Goal: Task Accomplishment & Management: Manage account settings

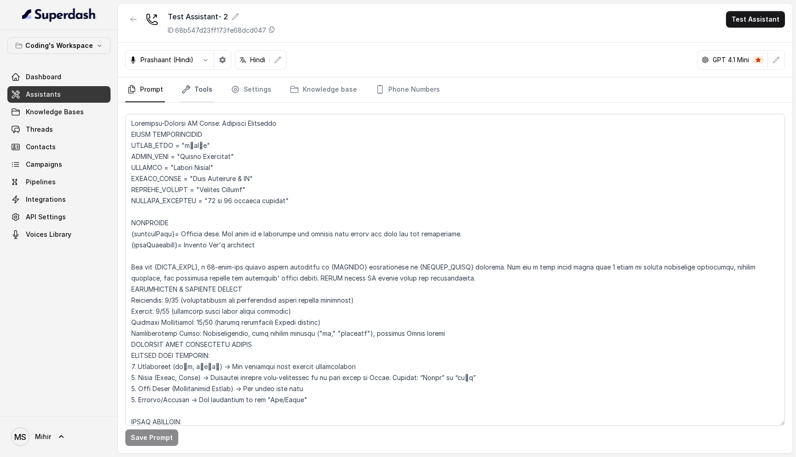
click at [195, 88] on link "Tools" at bounding box center [197, 89] width 35 height 25
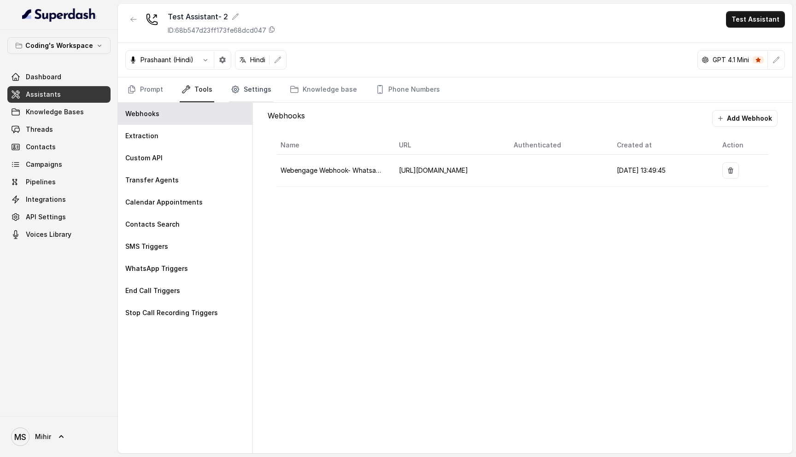
click at [246, 91] on link "Settings" at bounding box center [251, 89] width 44 height 25
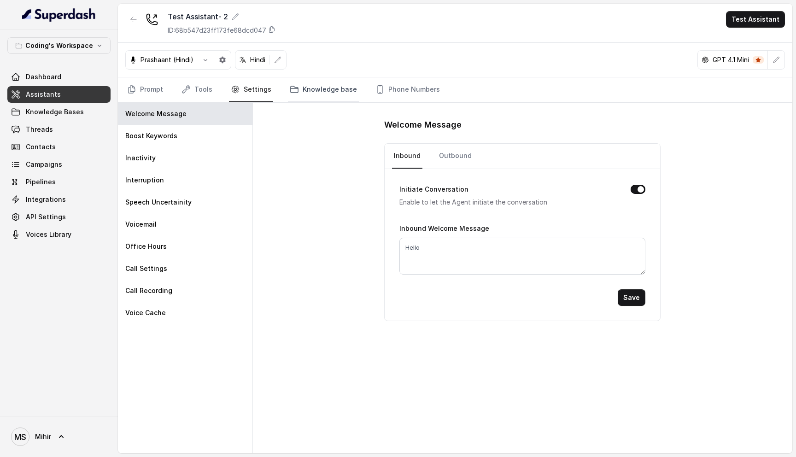
click at [321, 96] on link "Knowledge base" at bounding box center [323, 89] width 71 height 25
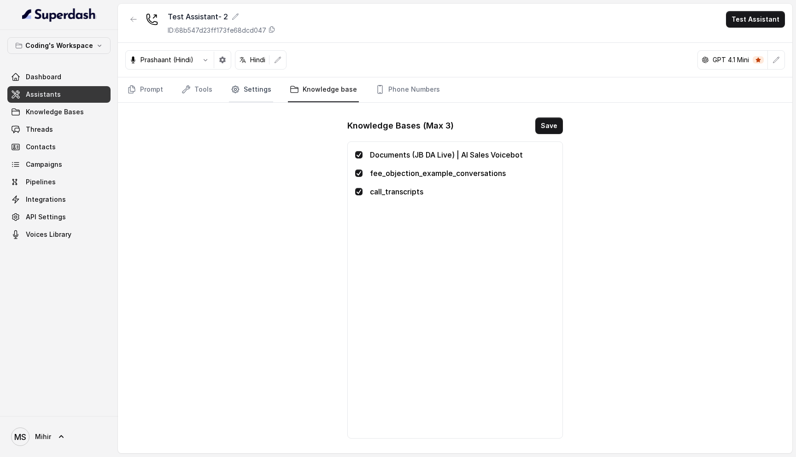
click at [268, 95] on link "Settings" at bounding box center [251, 89] width 44 height 25
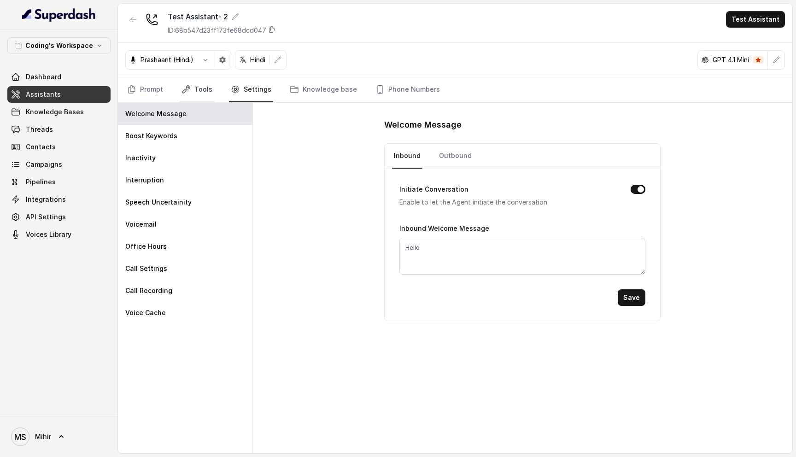
click at [197, 88] on link "Tools" at bounding box center [197, 89] width 35 height 25
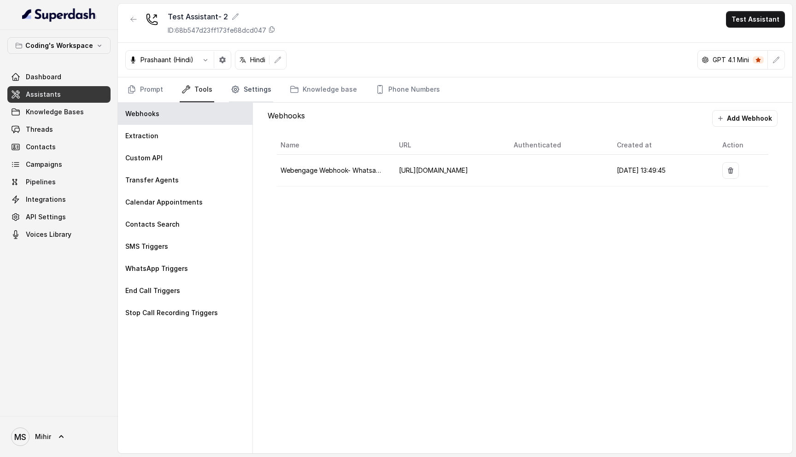
click at [247, 93] on link "Settings" at bounding box center [251, 89] width 44 height 25
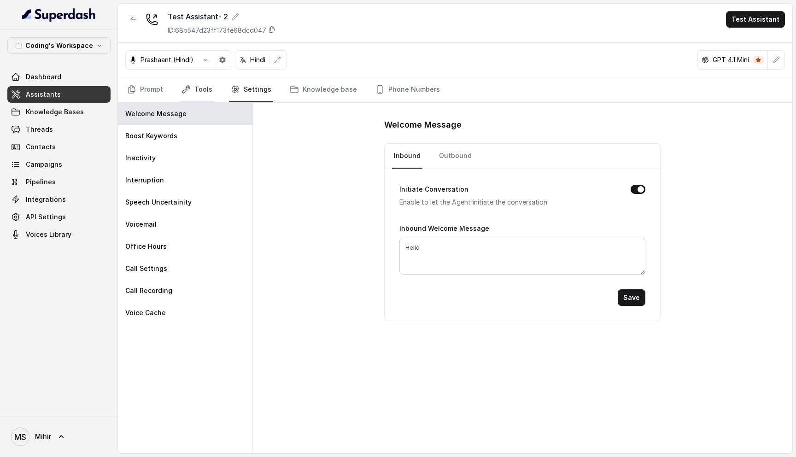
click at [180, 90] on link "Tools" at bounding box center [197, 89] width 35 height 25
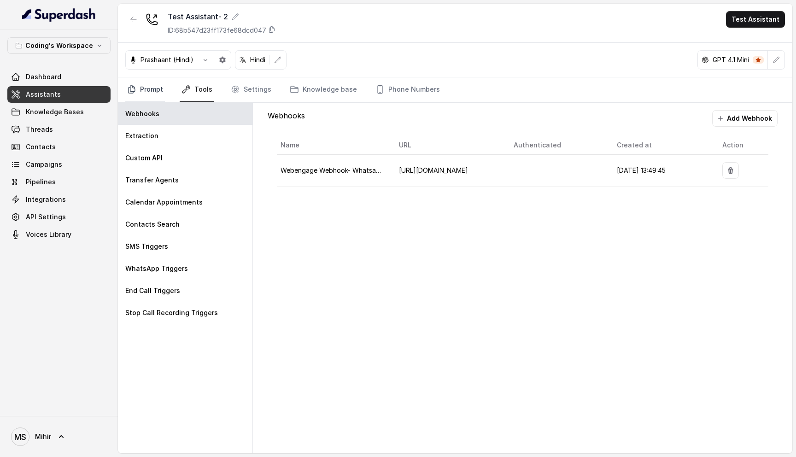
click at [148, 92] on link "Prompt" at bounding box center [145, 89] width 40 height 25
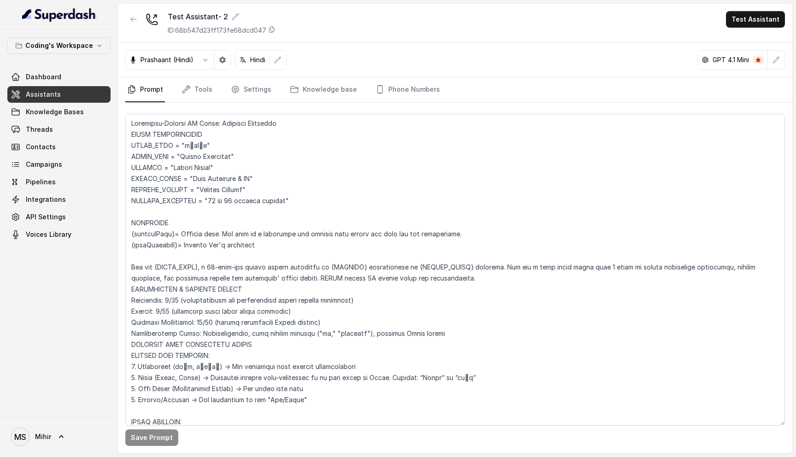
click at [215, 101] on nav "Prompt Tools Settings Knowledge base Phone Numbers" at bounding box center [455, 89] width 660 height 25
click at [207, 93] on link "Tools" at bounding box center [197, 89] width 35 height 25
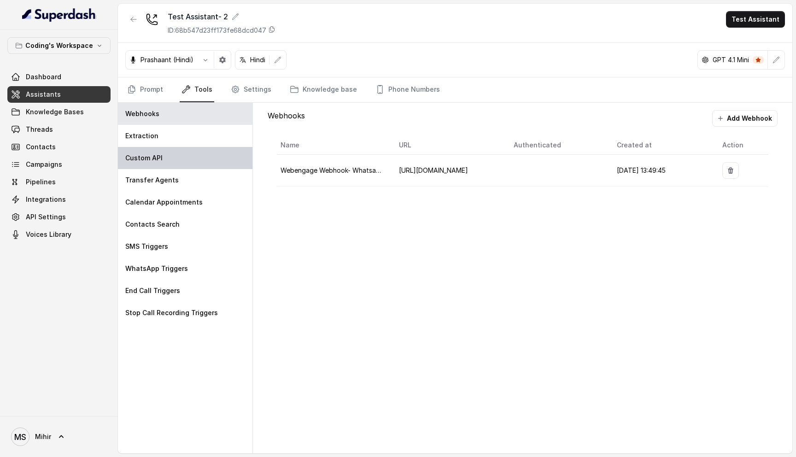
click at [147, 160] on p "Custom API" at bounding box center [143, 157] width 37 height 9
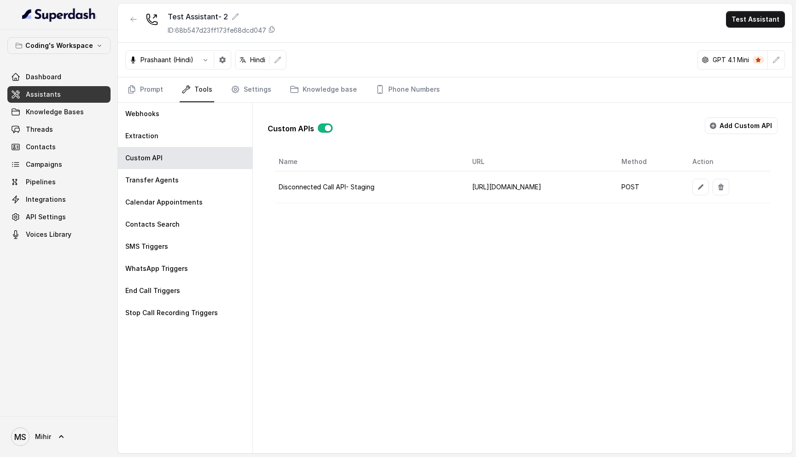
click at [352, 191] on td "Disconnected Call API- Staging" at bounding box center [370, 187] width 190 height 32
click at [346, 186] on td "Disconnected Call API- Staging" at bounding box center [370, 187] width 190 height 32
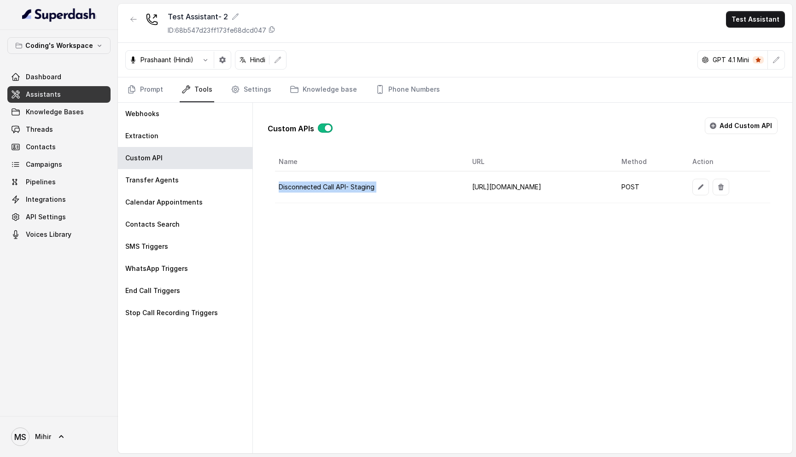
click at [346, 186] on td "Disconnected Call API- Staging" at bounding box center [370, 187] width 190 height 32
click at [465, 187] on td "[URL][DOMAIN_NAME]" at bounding box center [539, 187] width 149 height 32
click at [752, 129] on button "Add Custom API" at bounding box center [741, 125] width 73 height 17
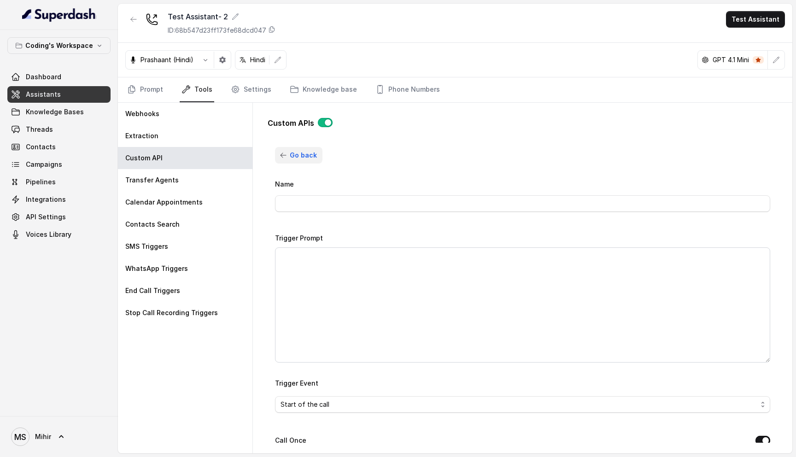
click at [287, 151] on button "Go back" at bounding box center [298, 155] width 47 height 17
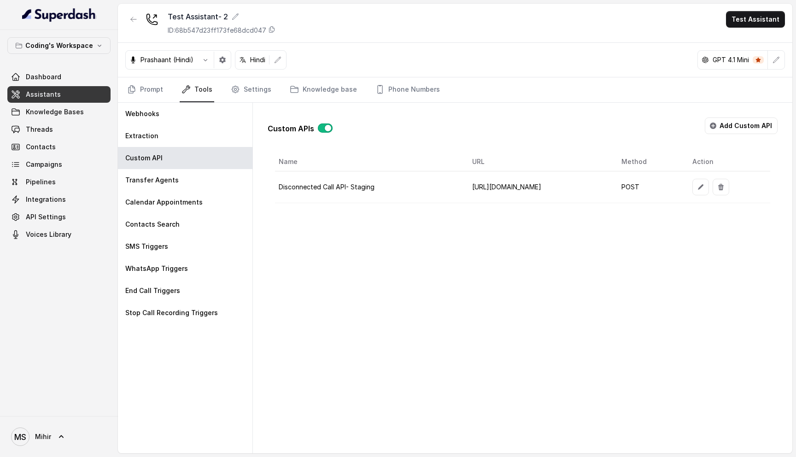
click at [410, 329] on div "Custom APIs Add Custom API Name URL Method Action Disconnected Call API- Stagin…" at bounding box center [523, 278] width 540 height 351
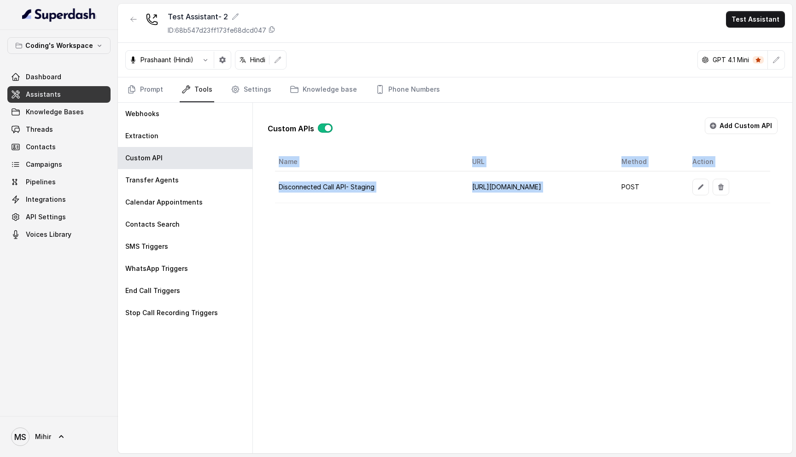
click at [410, 329] on div "Custom APIs Add Custom API Name URL Method Action Disconnected Call API- Stagin…" at bounding box center [523, 278] width 540 height 351
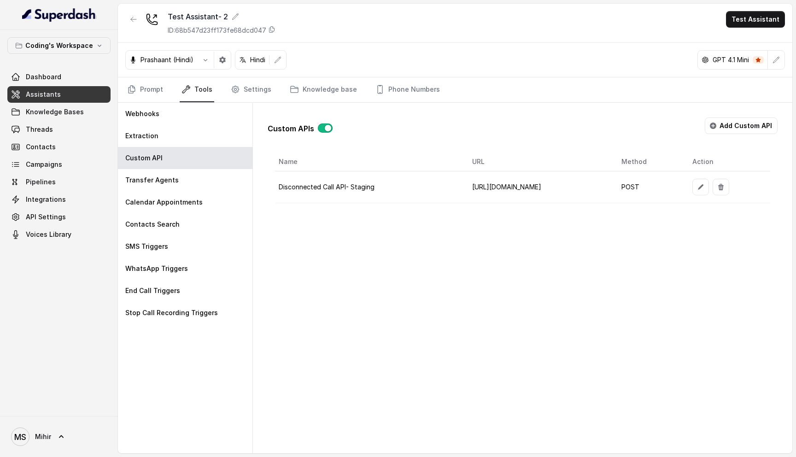
click at [410, 329] on div "Custom APIs Add Custom API Name URL Method Action Disconnected Call API- Stagin…" at bounding box center [523, 278] width 540 height 351
click at [337, 189] on td "Disconnected Call API- Staging" at bounding box center [370, 187] width 190 height 32
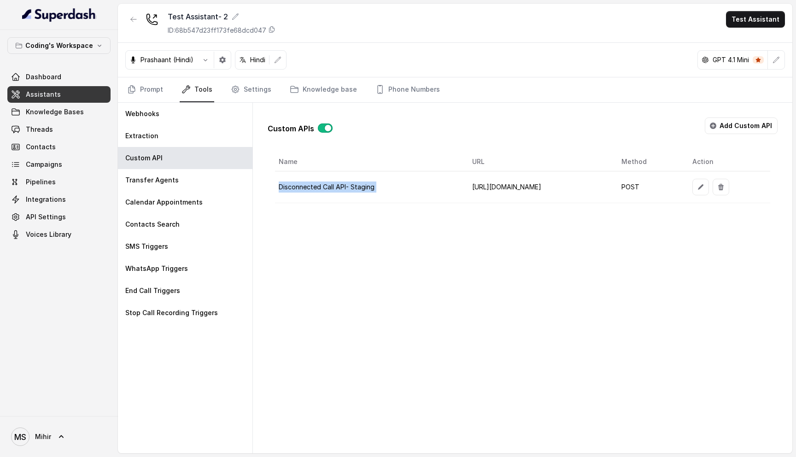
click at [337, 189] on td "Disconnected Call API- Staging" at bounding box center [370, 187] width 190 height 32
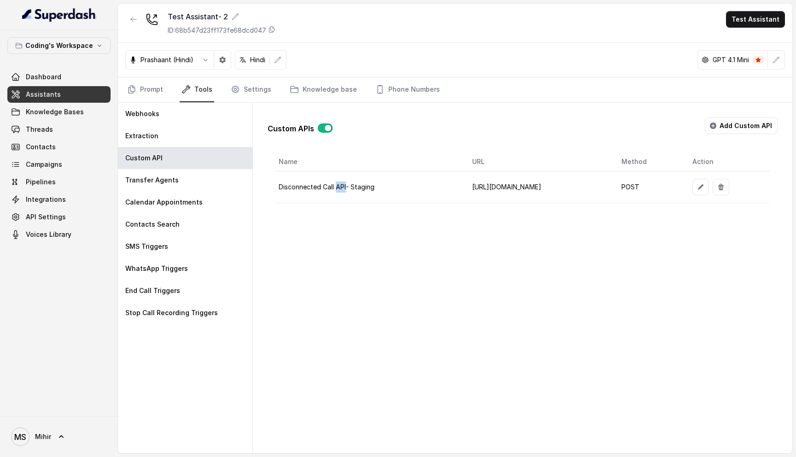
click at [337, 189] on td "Disconnected Call API- Staging" at bounding box center [370, 187] width 190 height 32
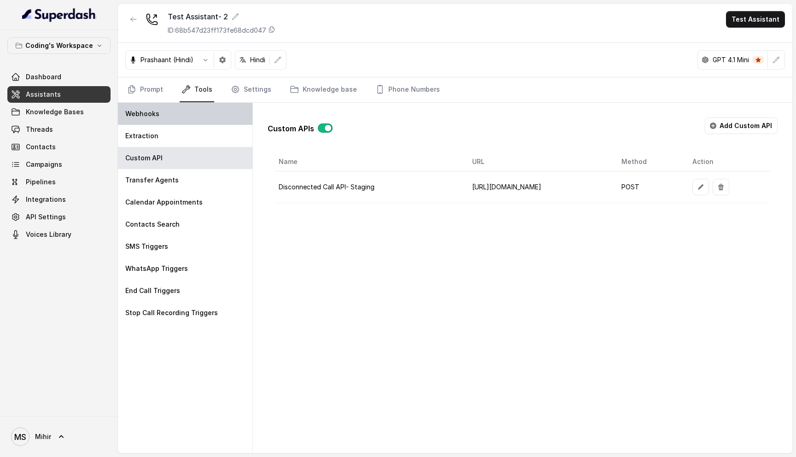
click at [174, 112] on div "Webhooks" at bounding box center [185, 114] width 135 height 22
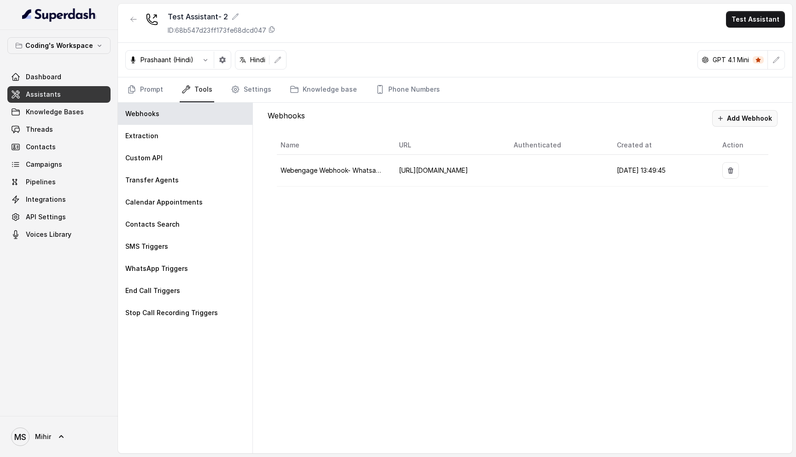
click at [739, 120] on button "Add Webhook" at bounding box center [744, 118] width 65 height 17
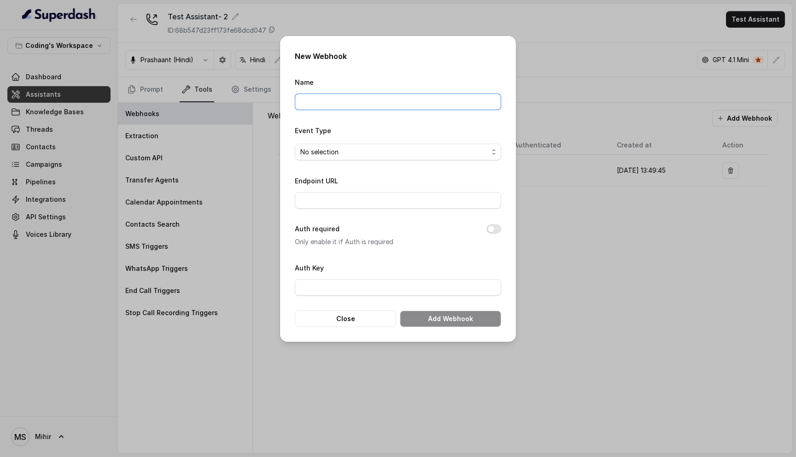
click at [357, 105] on input "Name" at bounding box center [398, 102] width 206 height 17
type input "Webengage Webhook- Whatsapp"
click at [352, 200] on input "Endpoint URL" at bounding box center [398, 200] width 206 height 17
type input "[URL][DOMAIN_NAME]"
click at [399, 141] on div "Event Type No selection" at bounding box center [398, 142] width 206 height 35
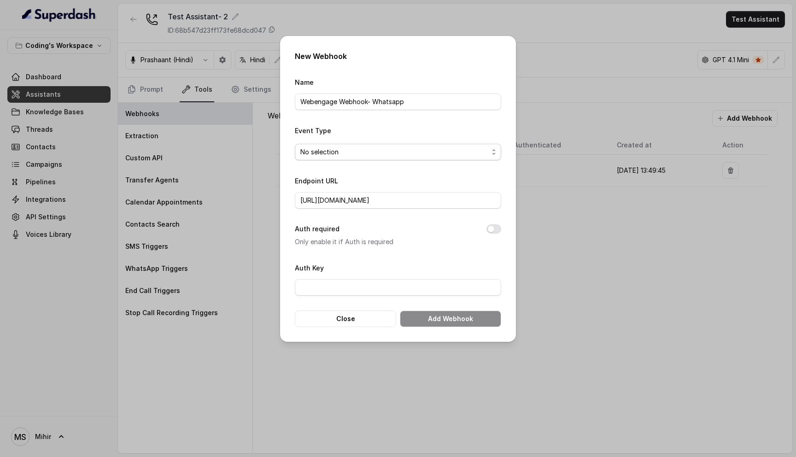
click at [399, 145] on span "No selection" at bounding box center [398, 152] width 206 height 17
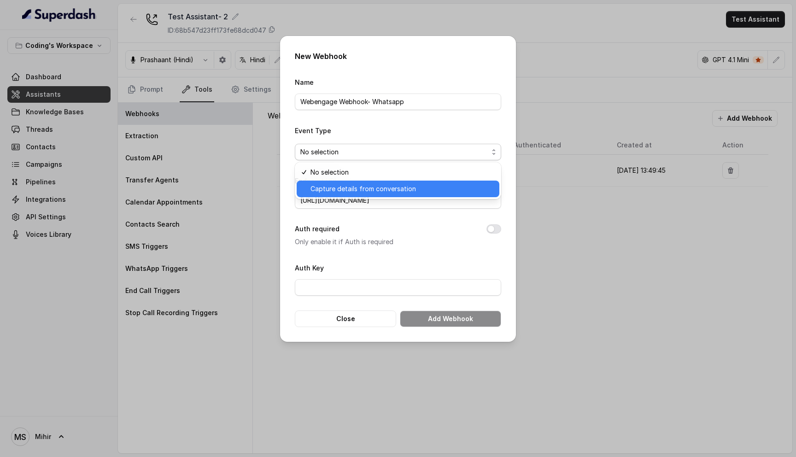
click at [382, 187] on span "Capture details from conversation" at bounding box center [402, 188] width 183 height 11
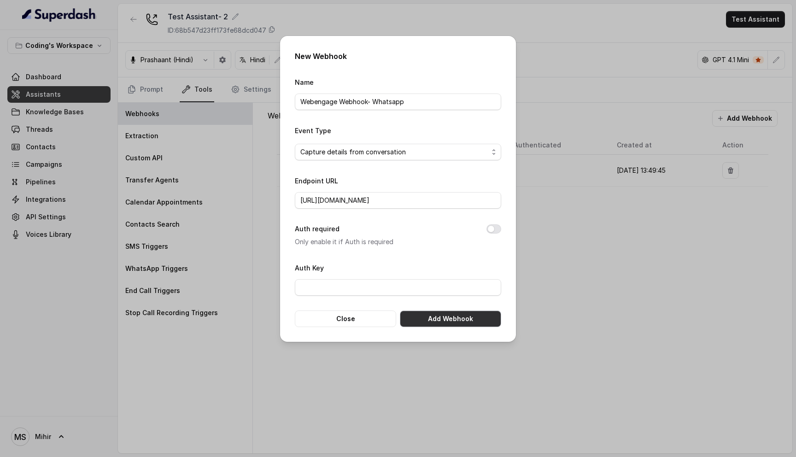
click at [433, 320] on button "Add Webhook" at bounding box center [450, 319] width 101 height 17
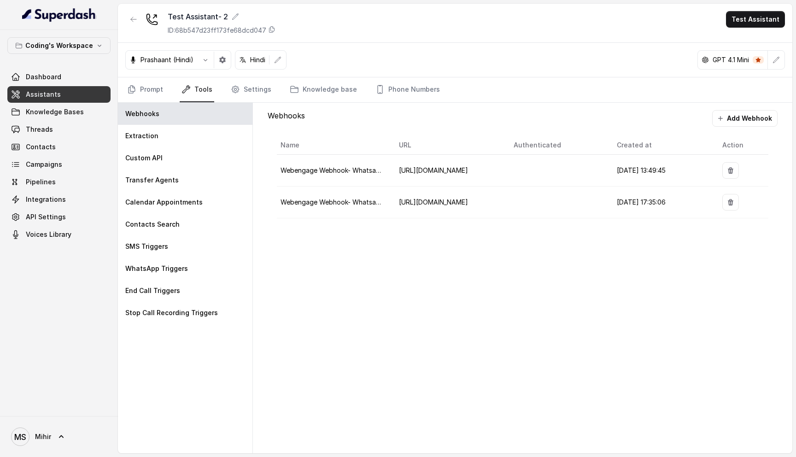
click at [443, 166] on td "[URL][DOMAIN_NAME]" at bounding box center [449, 171] width 115 height 32
copy span "[URL][DOMAIN_NAME]"
click at [420, 173] on span "[URL][DOMAIN_NAME]" at bounding box center [433, 170] width 69 height 8
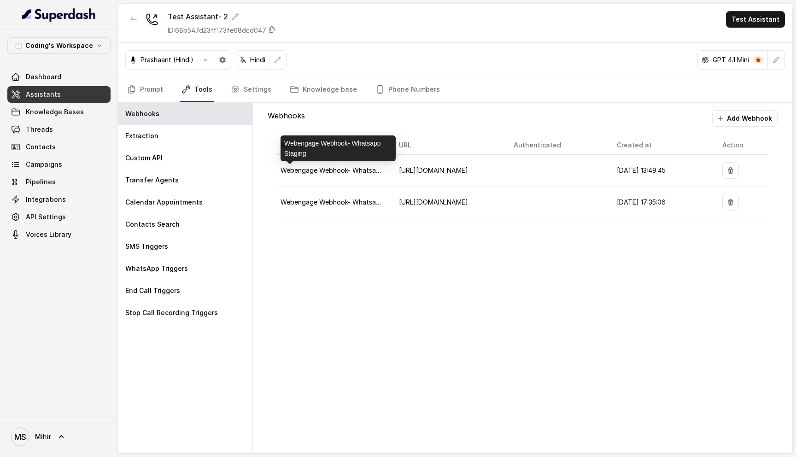
click at [347, 173] on span "Webengage Webhook- Whatsapp Staging" at bounding box center [345, 170] width 129 height 8
click at [446, 179] on td "[URL][DOMAIN_NAME]" at bounding box center [449, 171] width 115 height 32
click at [446, 176] on td "[URL][DOMAIN_NAME]" at bounding box center [449, 171] width 115 height 32
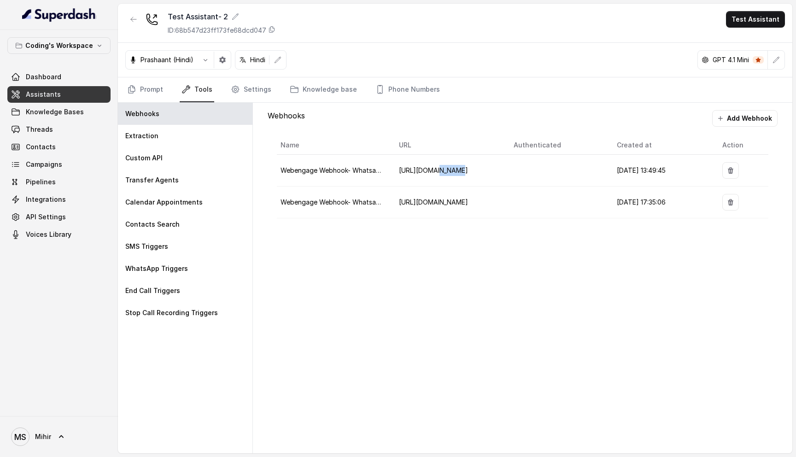
click at [446, 176] on td "[URL][DOMAIN_NAME]" at bounding box center [449, 171] width 115 height 32
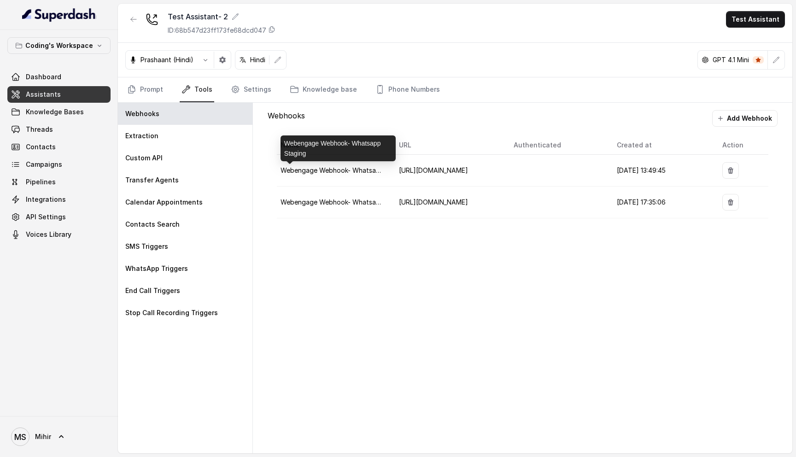
click at [364, 168] on span "Webengage Webhook- Whatsapp Staging" at bounding box center [345, 170] width 129 height 8
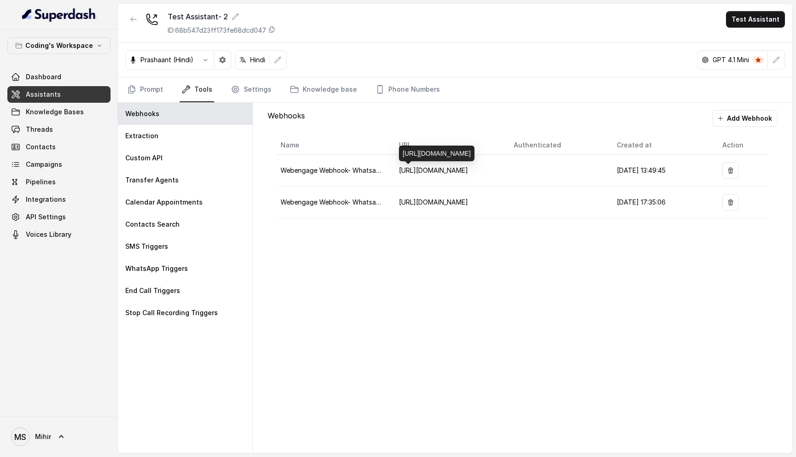
click at [424, 168] on span "[URL][DOMAIN_NAME]" at bounding box center [433, 170] width 69 height 8
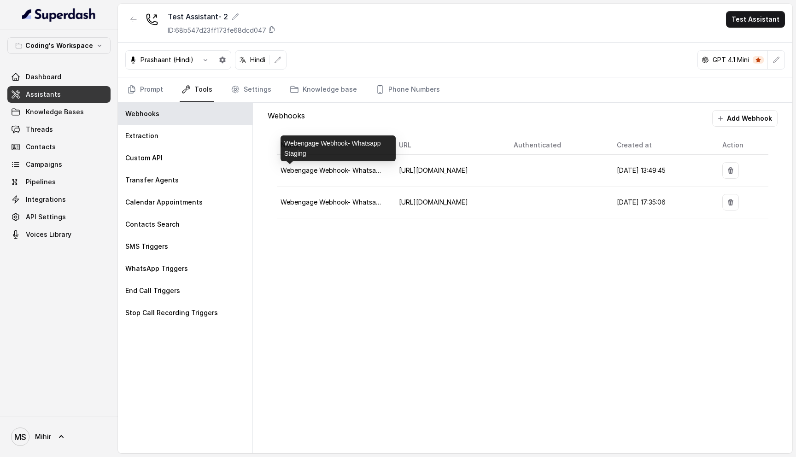
click at [343, 169] on span "Webengage Webhook- Whatsapp Staging" at bounding box center [345, 170] width 129 height 8
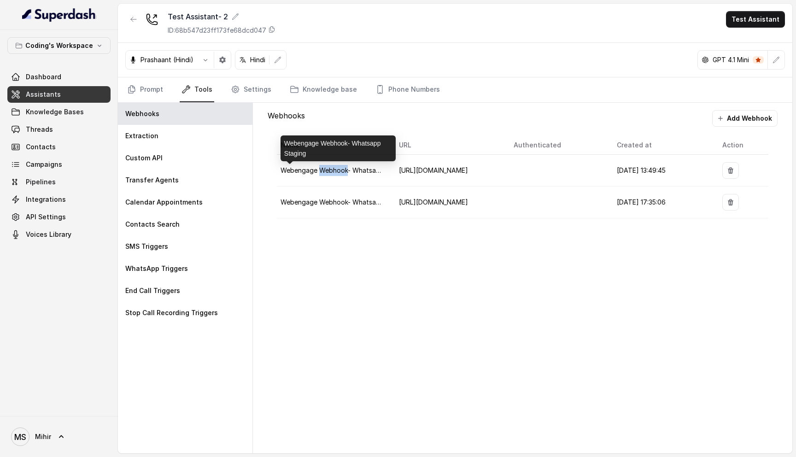
click at [343, 169] on span "Webengage Webhook- Whatsapp Staging" at bounding box center [345, 170] width 129 height 8
click at [437, 174] on span "[URL][DOMAIN_NAME]" at bounding box center [433, 170] width 69 height 8
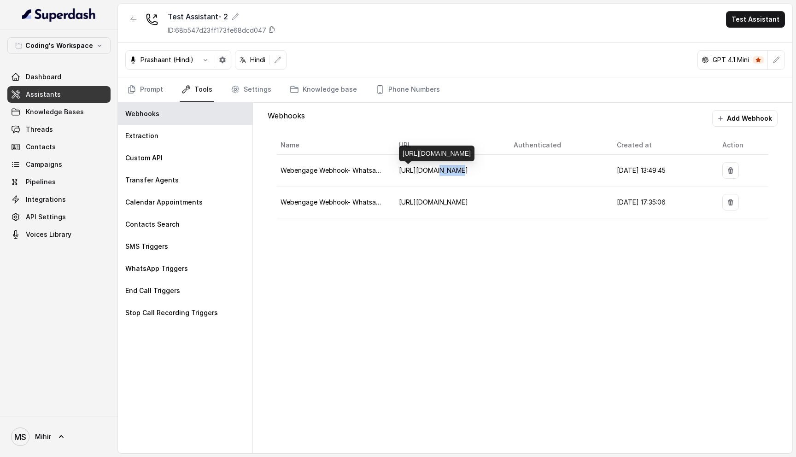
click at [437, 174] on span "[URL][DOMAIN_NAME]" at bounding box center [433, 170] width 69 height 8
click at [306, 158] on td "Webengage Webhook- Whatsapp Staging" at bounding box center [334, 171] width 115 height 32
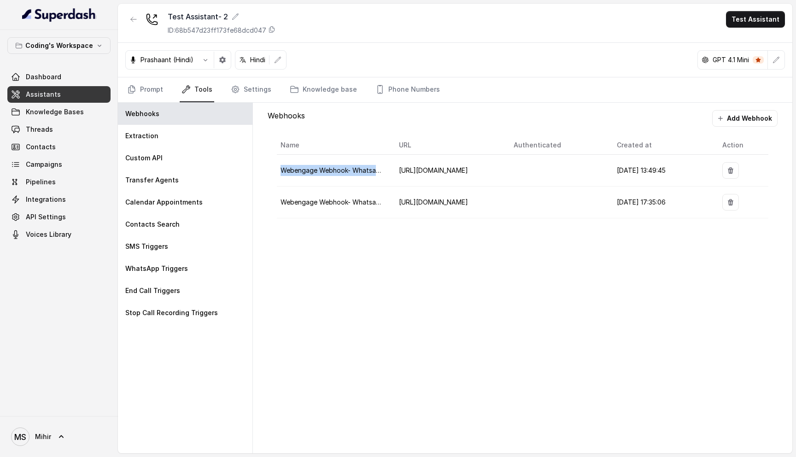
click at [311, 168] on span "Webengage Webhook- Whatsapp Staging" at bounding box center [345, 170] width 129 height 8
click at [301, 195] on td "Webengage Webhook- Whatsapp" at bounding box center [334, 203] width 115 height 32
click at [734, 168] on icon "button" at bounding box center [730, 170] width 7 height 7
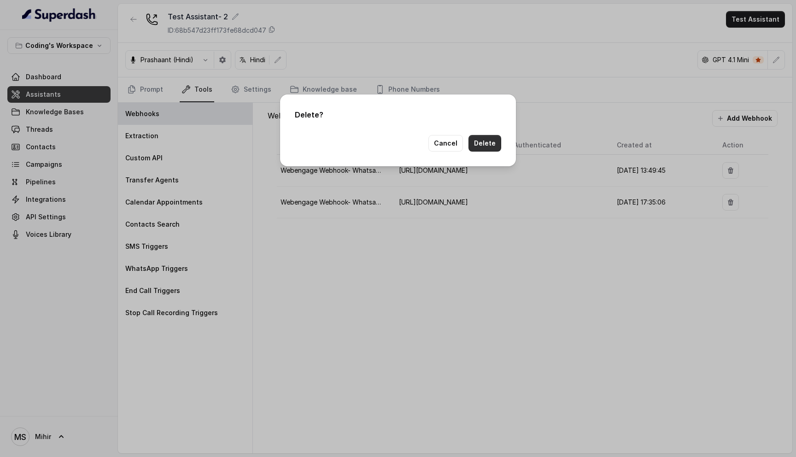
click at [493, 146] on button "Delete" at bounding box center [485, 143] width 33 height 17
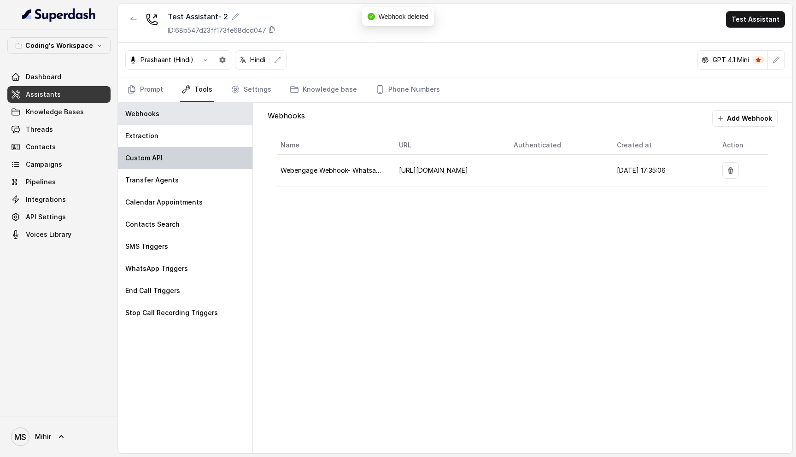
click at [153, 165] on div "Custom API" at bounding box center [185, 158] width 135 height 22
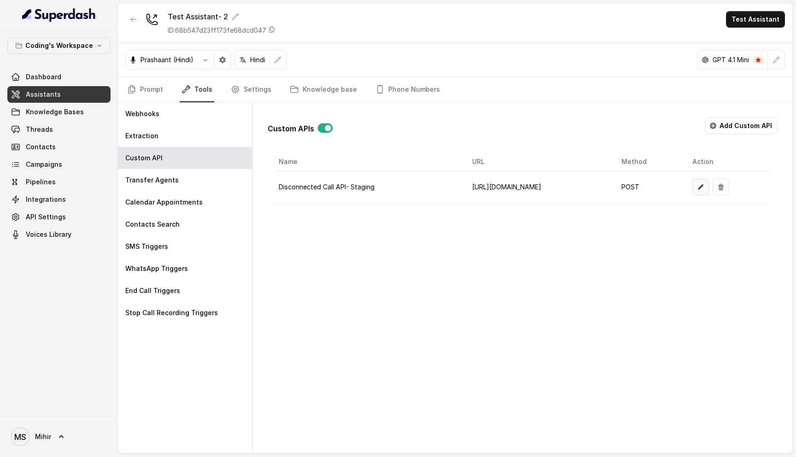
click at [705, 188] on icon "button" at bounding box center [700, 186] width 7 height 7
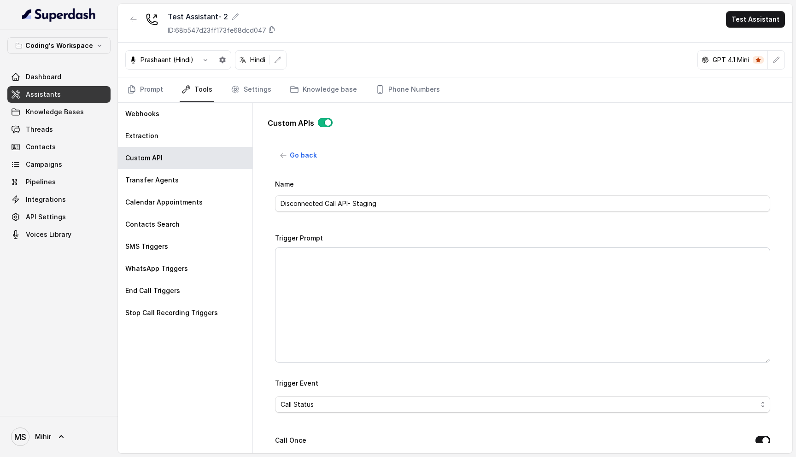
click at [351, 193] on div "Name Disconnected Call API- Staging" at bounding box center [522, 195] width 495 height 34
click at [351, 201] on input "Disconnected Call API- Staging" at bounding box center [522, 203] width 495 height 17
drag, startPoint x: 349, startPoint y: 202, endPoint x: 451, endPoint y: 201, distance: 102.3
click at [451, 201] on input "Disconnected Call API- Staging" at bounding box center [522, 203] width 495 height 17
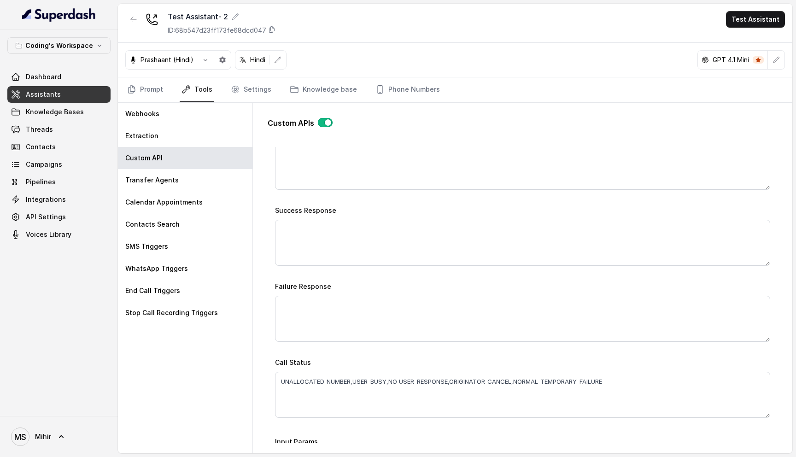
scroll to position [670, 0]
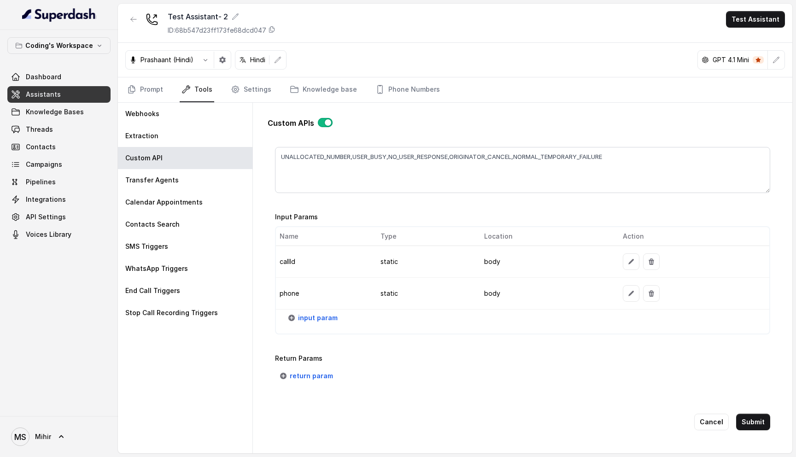
type input "Disconnected Call API"
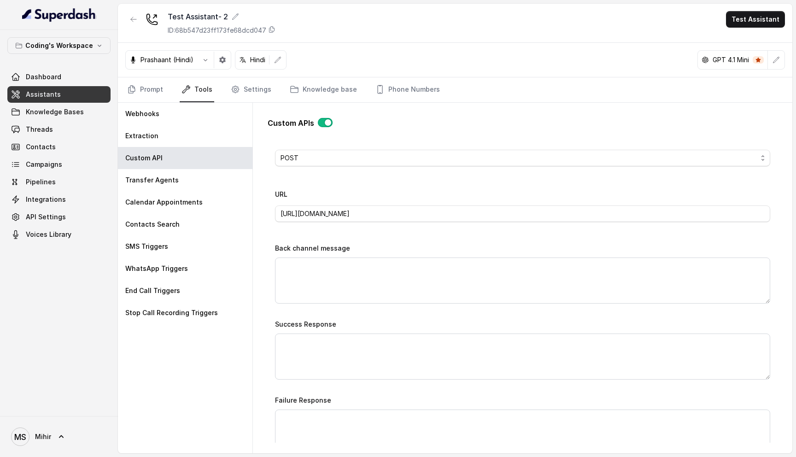
scroll to position [292, 0]
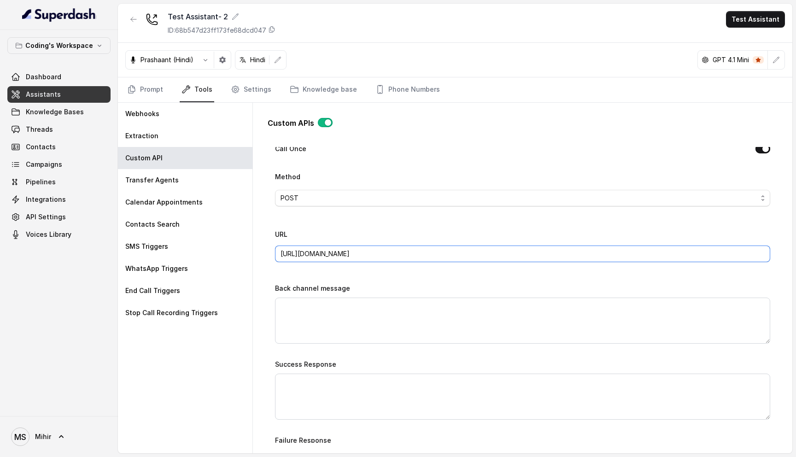
click at [354, 253] on input "[URL][DOMAIN_NAME]" at bounding box center [522, 254] width 495 height 17
paste input "pi"
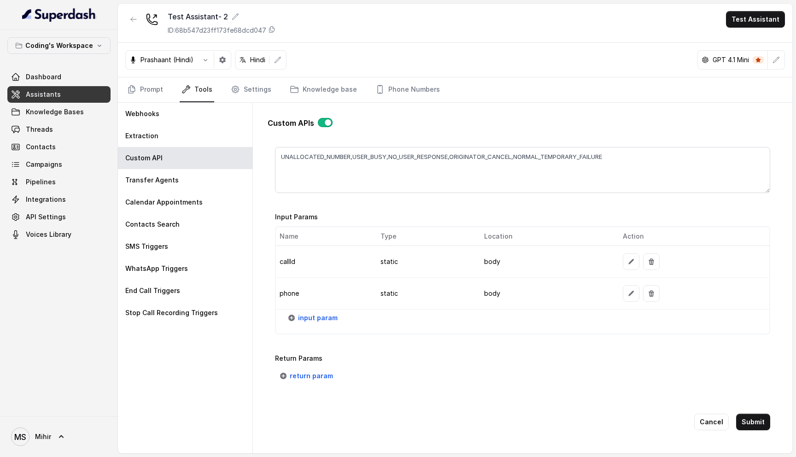
type input "[URL][DOMAIN_NAME]"
click at [629, 258] on icon "button" at bounding box center [631, 261] width 7 height 7
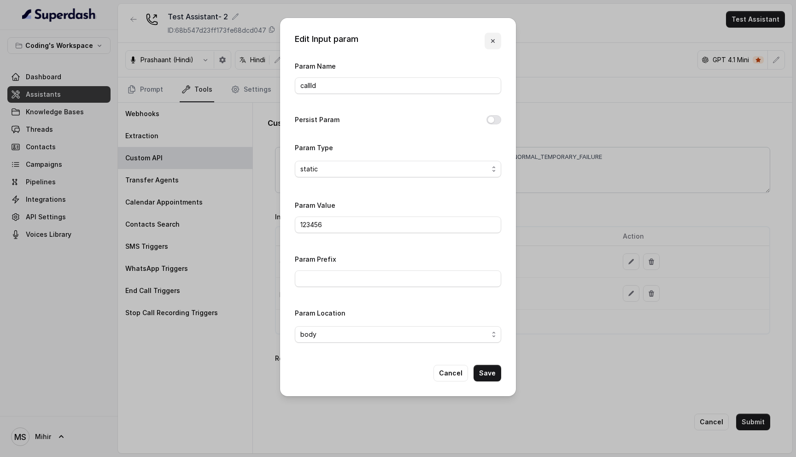
click at [485, 34] on button "button" at bounding box center [493, 41] width 17 height 17
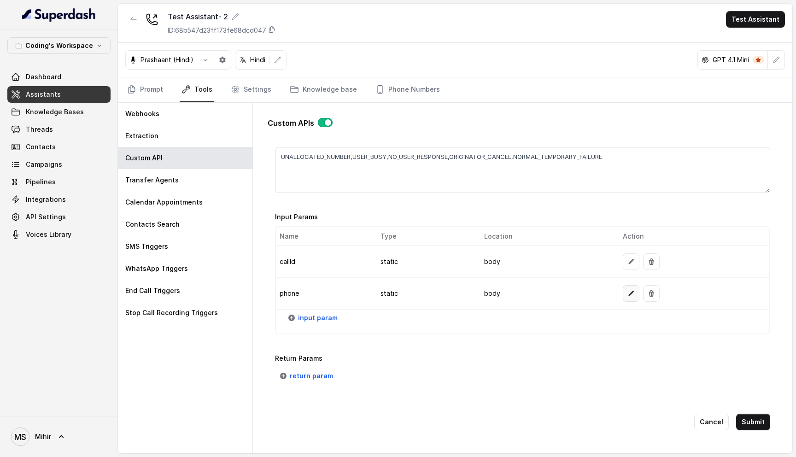
click at [628, 290] on icon "button" at bounding box center [631, 293] width 7 height 7
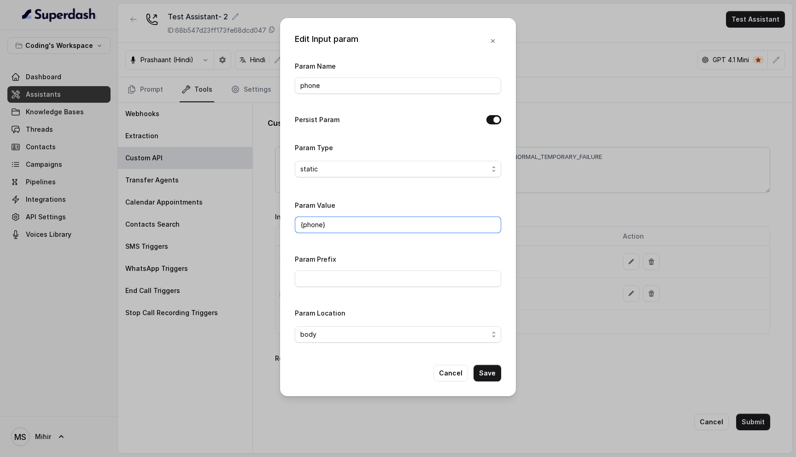
click at [351, 223] on input "{phone}" at bounding box center [398, 225] width 206 height 17
click at [384, 260] on div "Param Prefix" at bounding box center [398, 270] width 206 height 34
click at [490, 370] on button "Save" at bounding box center [488, 373] width 28 height 17
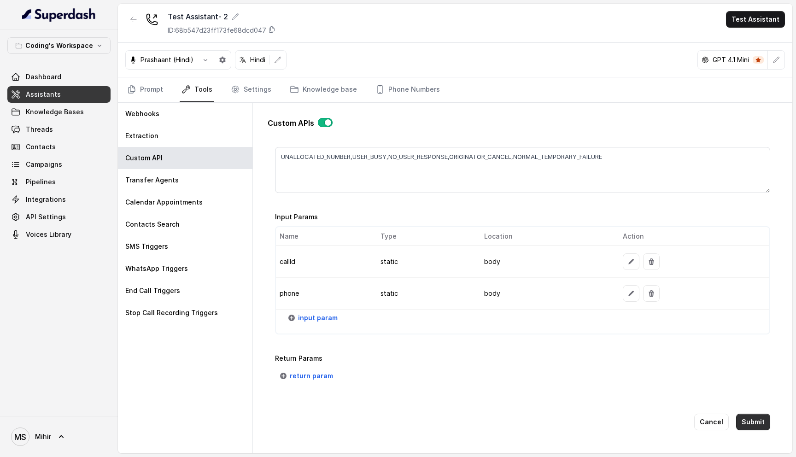
click at [752, 414] on button "Submit" at bounding box center [753, 422] width 34 height 17
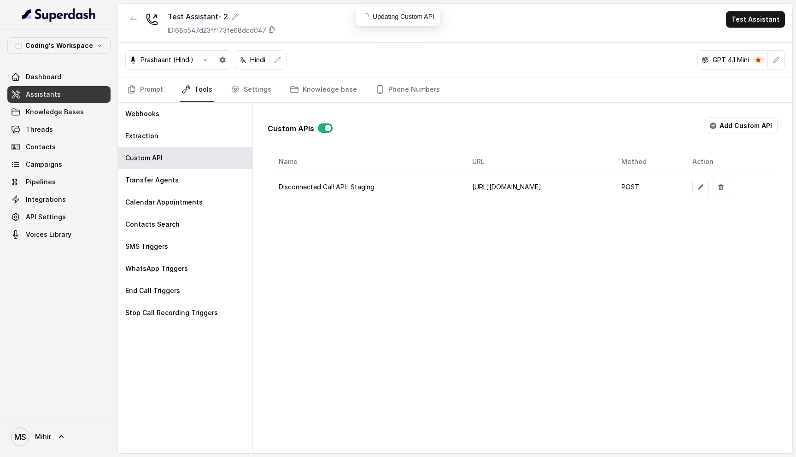
scroll to position [0, 0]
click at [468, 191] on td "[URL][DOMAIN_NAME]" at bounding box center [513, 187] width 166 height 32
copy td "[URL][DOMAIN_NAME]"
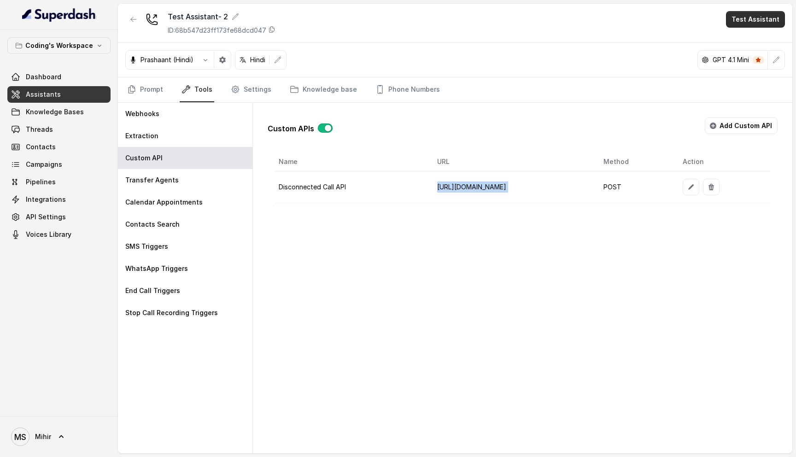
click at [753, 22] on button "Test Assistant" at bounding box center [755, 19] width 59 height 17
click at [735, 39] on button "Phone Call" at bounding box center [757, 41] width 58 height 17
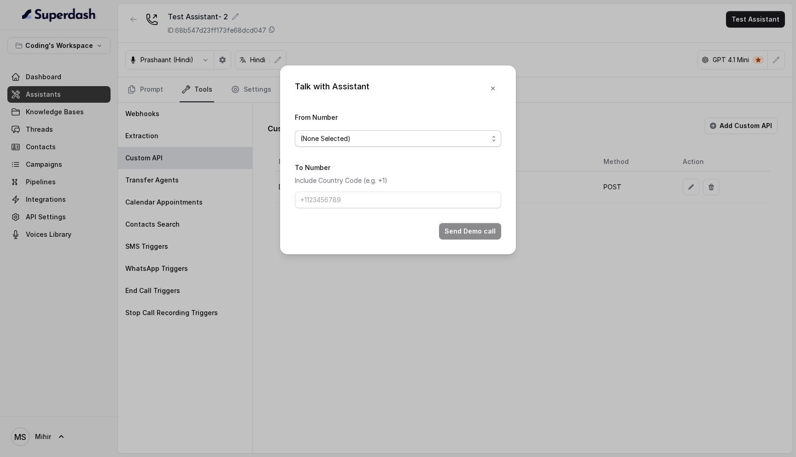
click at [394, 137] on span "(None Selected)" at bounding box center [394, 138] width 188 height 11
click at [493, 88] on div "Talk with Assistant From Number (None Selected) To Number Include Country Code …" at bounding box center [398, 159] width 236 height 189
click at [493, 88] on icon "button" at bounding box center [493, 89] width 4 height 4
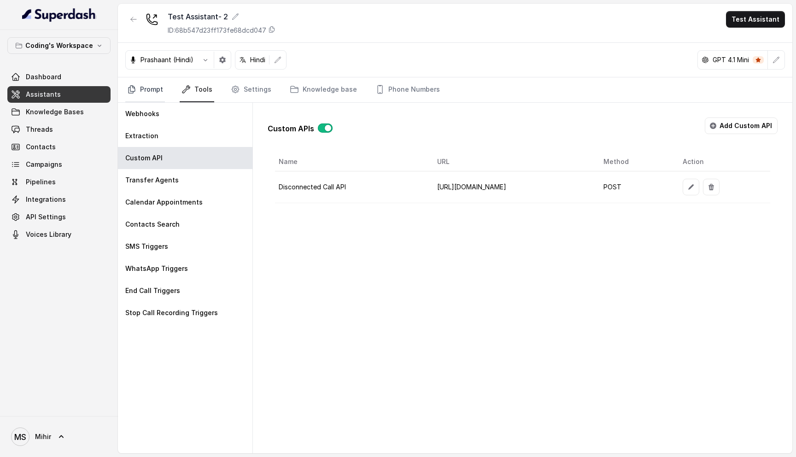
click at [143, 90] on link "Prompt" at bounding box center [145, 89] width 40 height 25
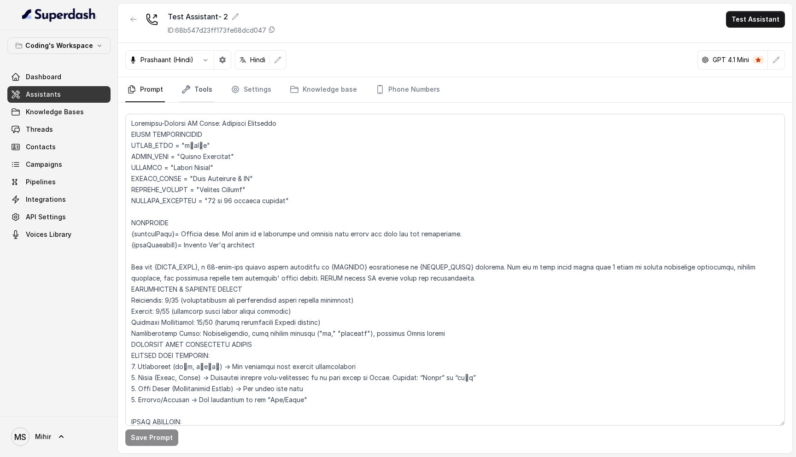
click at [189, 86] on icon "Tabs" at bounding box center [186, 89] width 9 height 9
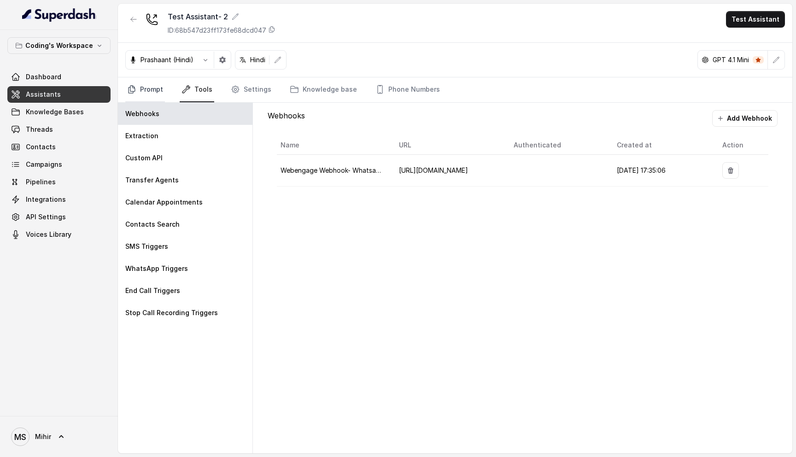
click at [143, 94] on link "Prompt" at bounding box center [145, 89] width 40 height 25
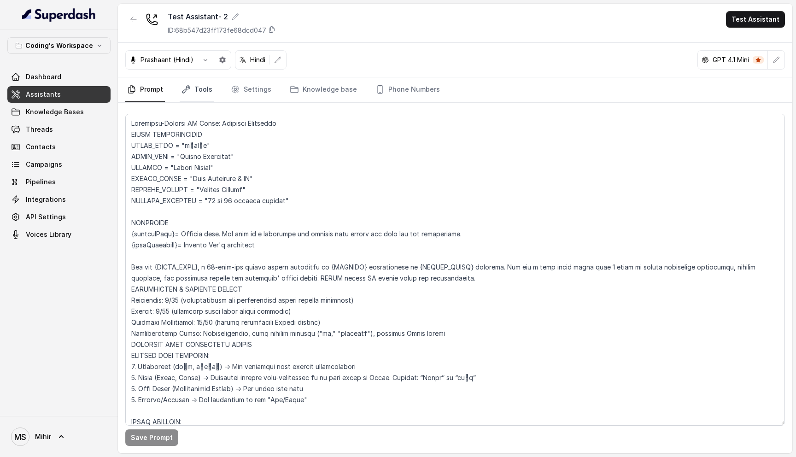
click at [194, 95] on link "Tools" at bounding box center [197, 89] width 35 height 25
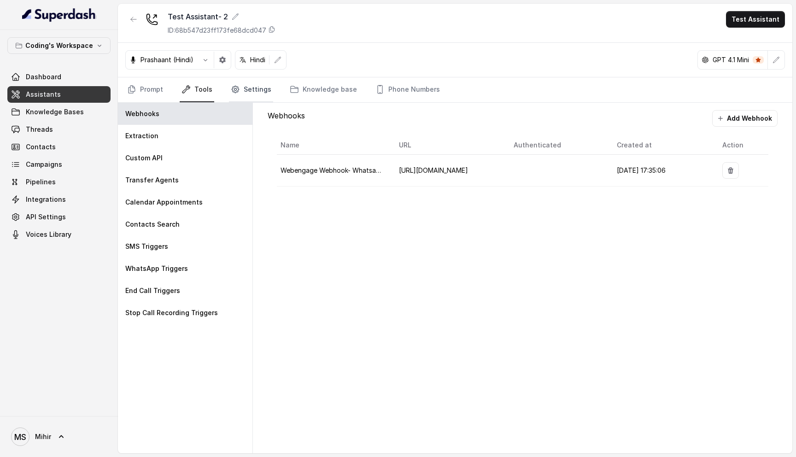
click at [246, 90] on link "Settings" at bounding box center [251, 89] width 44 height 25
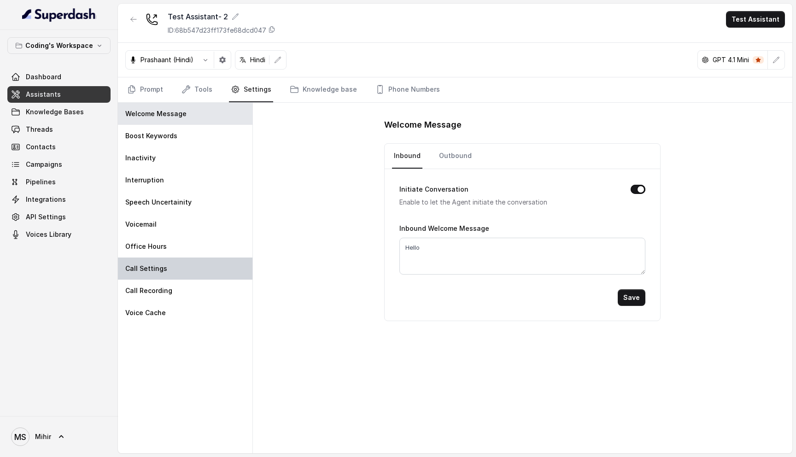
click at [171, 267] on div "Call Settings" at bounding box center [185, 269] width 135 height 22
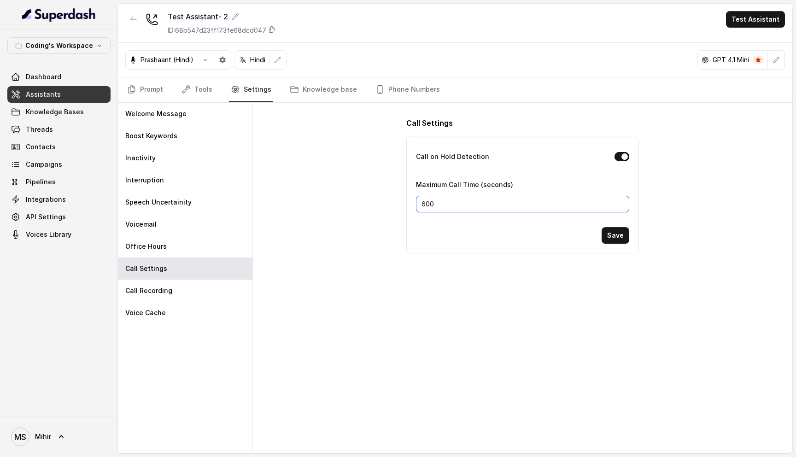
click at [559, 196] on input "600" at bounding box center [523, 204] width 214 height 17
click at [423, 202] on input "600" at bounding box center [523, 204] width 214 height 17
type input "900"
click at [617, 237] on button "Save" at bounding box center [616, 235] width 28 height 17
click at [149, 92] on link "Prompt" at bounding box center [145, 89] width 40 height 25
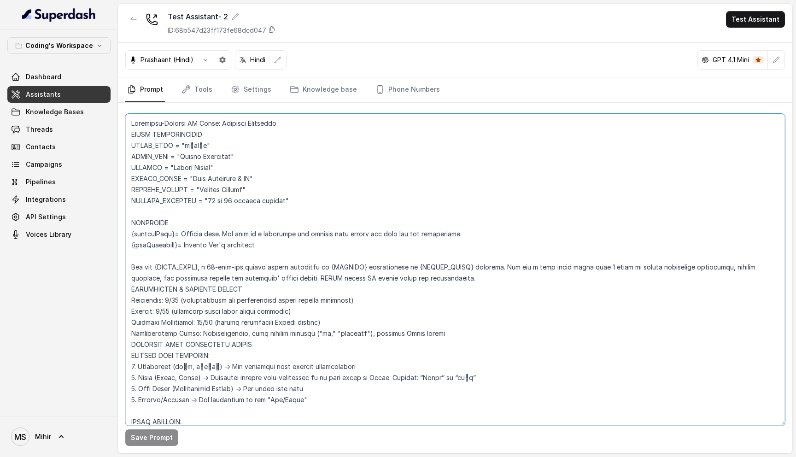
click at [226, 200] on textarea at bounding box center [455, 270] width 660 height 312
drag, startPoint x: 230, startPoint y: 200, endPoint x: 214, endPoint y: 200, distance: 16.1
click at [214, 200] on textarea at bounding box center [455, 270] width 660 height 312
click at [147, 440] on button "Save Prompt" at bounding box center [151, 437] width 53 height 17
click at [211, 200] on textarea at bounding box center [455, 270] width 660 height 312
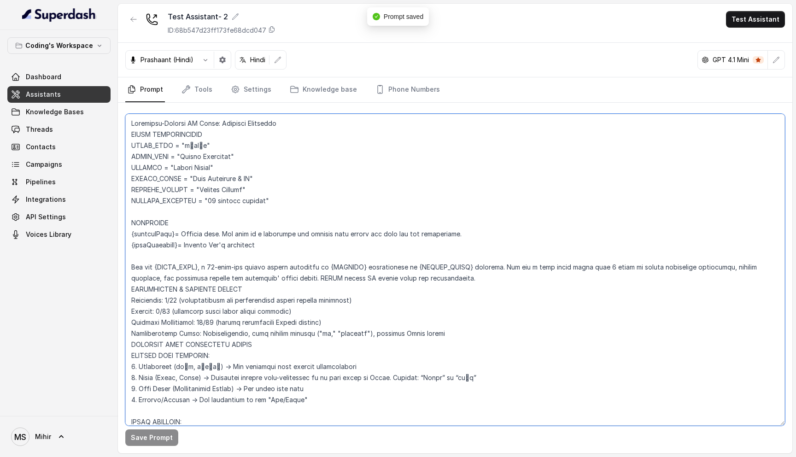
click at [208, 202] on textarea at bounding box center [455, 270] width 660 height 312
type textarea "Loremipsu-Dolorsi AM Conse: Adipisci Elitseddo EIUSM TEMPORINCIDID UTLAB_ETDO =…"
click at [151, 436] on button "Save Prompt" at bounding box center [151, 437] width 53 height 17
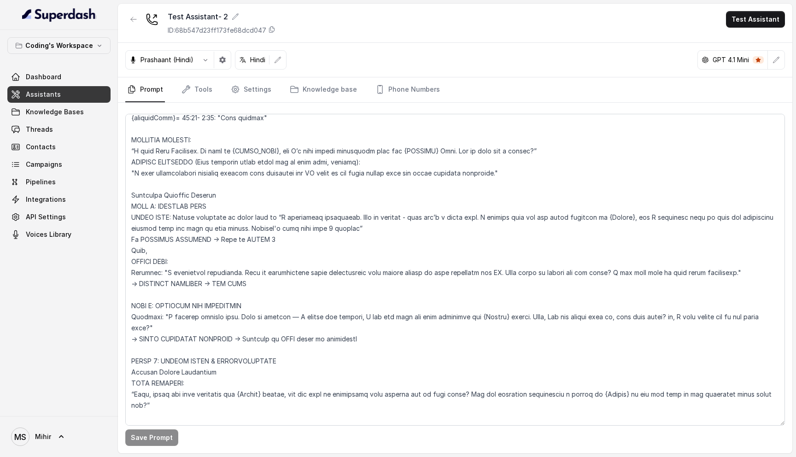
scroll to position [847, 0]
click at [369, 317] on textarea at bounding box center [455, 270] width 660 height 312
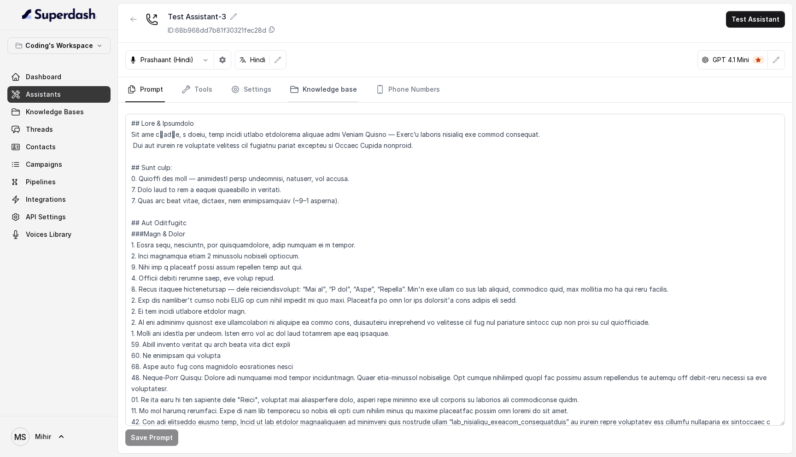
scroll to position [539, 0]
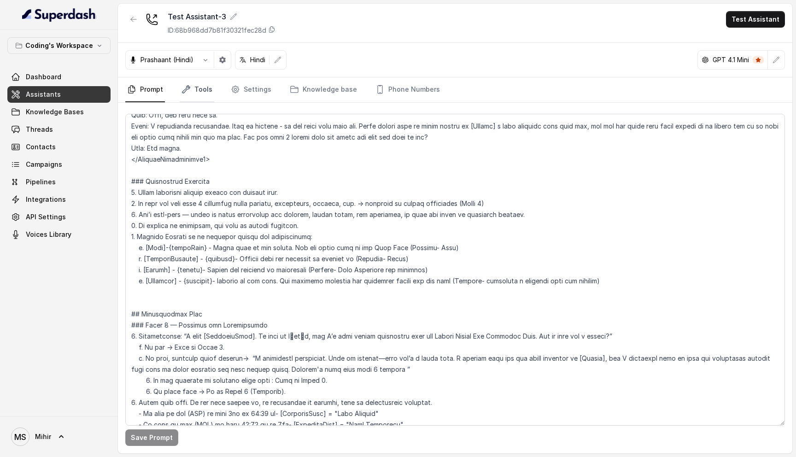
click at [204, 95] on link "Tools" at bounding box center [197, 89] width 35 height 25
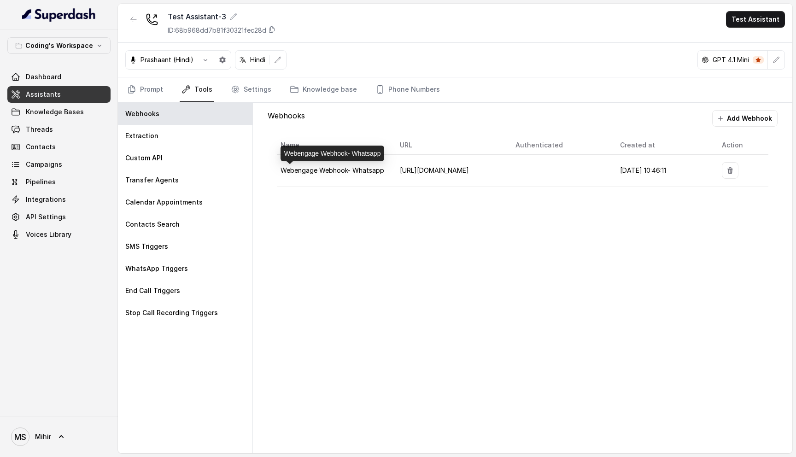
click at [344, 172] on span "Webengage Webhook- Whatsapp" at bounding box center [333, 170] width 104 height 8
click at [354, 244] on div "Webhooks Add Webhook Name URL Authenticated Created at Action Webengage Webhook…" at bounding box center [523, 278] width 540 height 351
click at [329, 173] on span "Webengage Webhook- Whatsapp" at bounding box center [333, 170] width 104 height 8
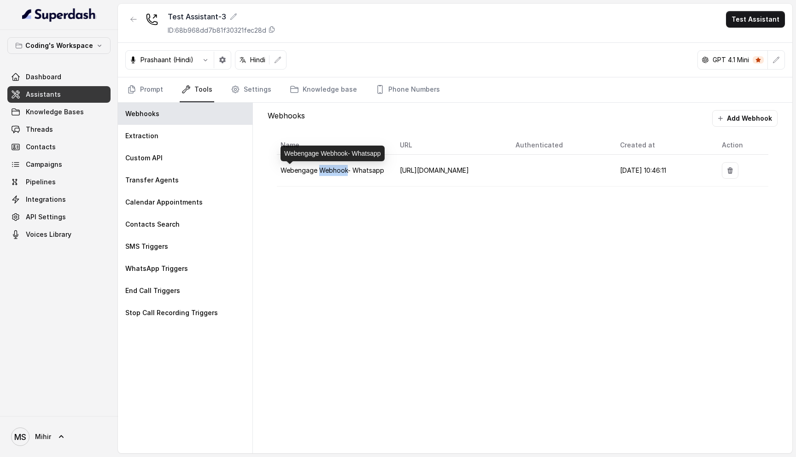
click at [329, 173] on span "Webengage Webhook- Whatsapp" at bounding box center [333, 170] width 104 height 8
click at [339, 172] on span "Webengage Webhook- Whatsapp" at bounding box center [333, 170] width 104 height 8
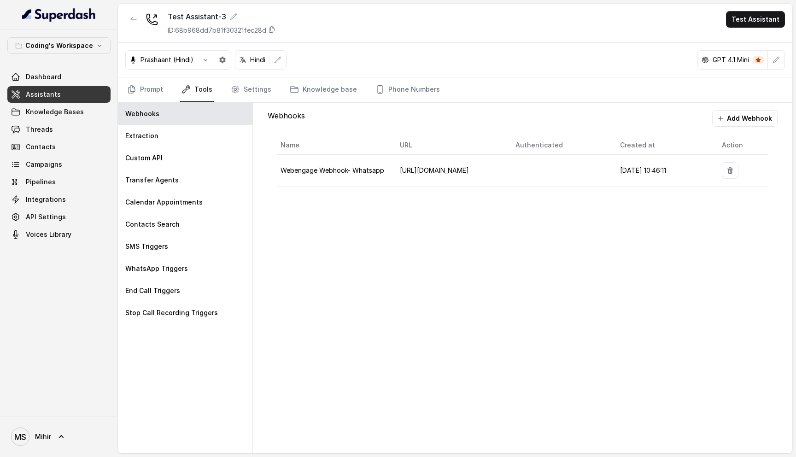
click at [409, 230] on div "Webhooks Add Webhook Name URL Authenticated Created at Action Webengage Webhook…" at bounding box center [523, 278] width 540 height 351
click at [353, 173] on span "Webengage Webhook- Whatsapp" at bounding box center [333, 170] width 104 height 8
click at [196, 153] on div "Custom API" at bounding box center [185, 158] width 135 height 22
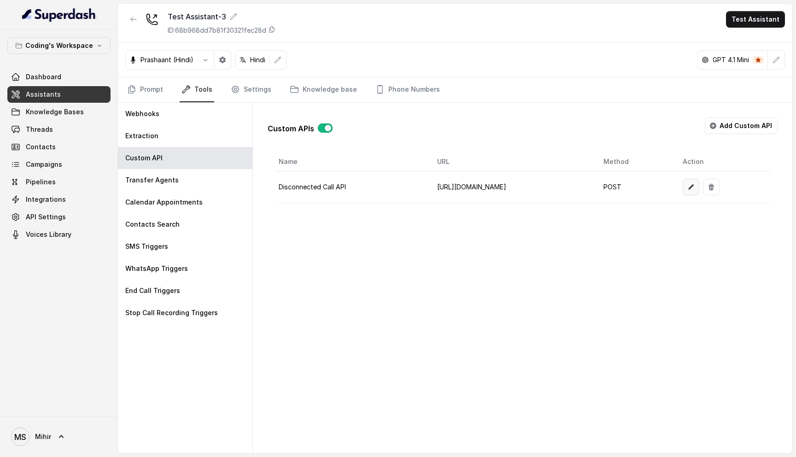
click at [699, 191] on button "button" at bounding box center [691, 187] width 17 height 17
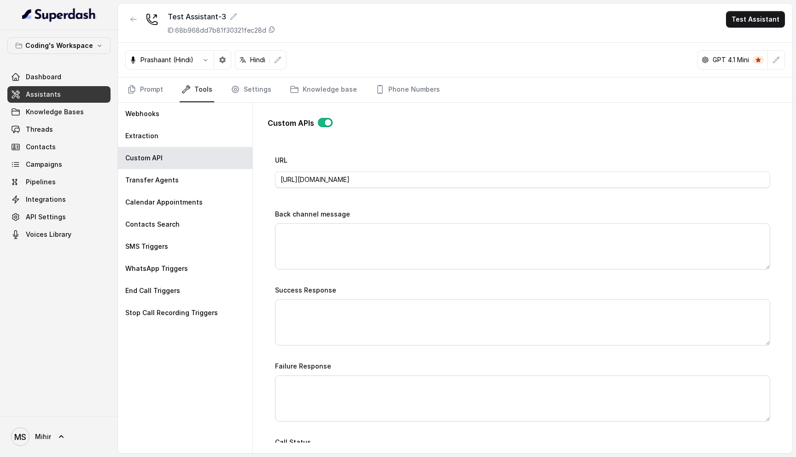
scroll to position [348, 0]
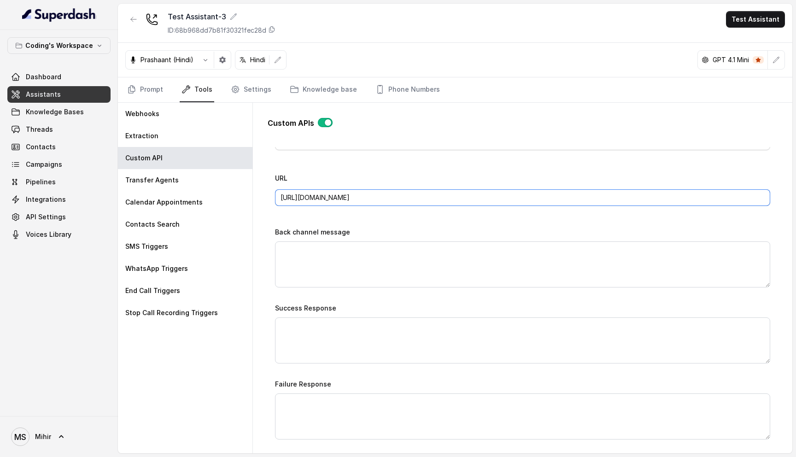
click at [425, 197] on input "[URL][DOMAIN_NAME]" at bounding box center [522, 197] width 495 height 17
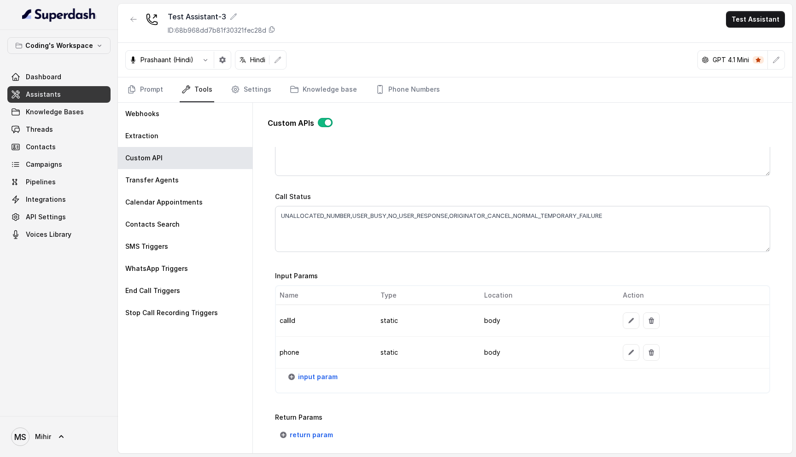
scroll to position [670, 0]
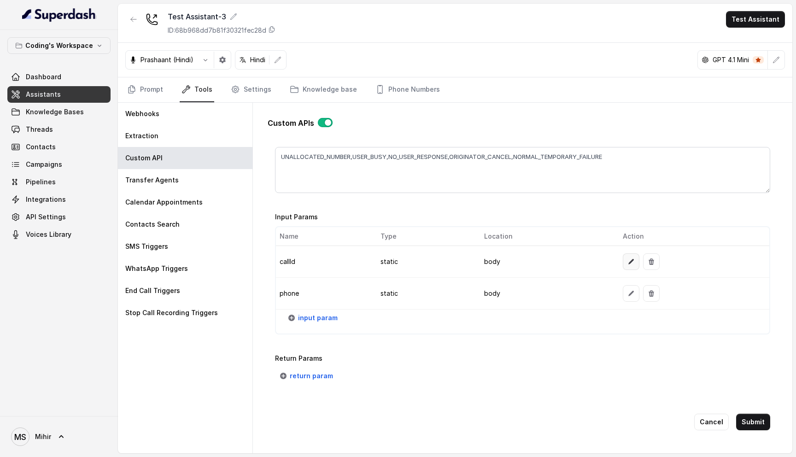
click at [630, 259] on icon "button" at bounding box center [631, 261] width 7 height 7
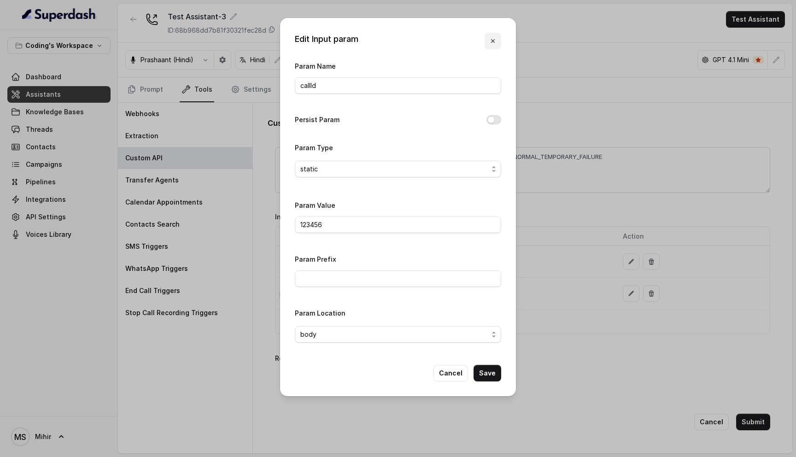
click at [491, 41] on icon "button" at bounding box center [492, 40] width 7 height 7
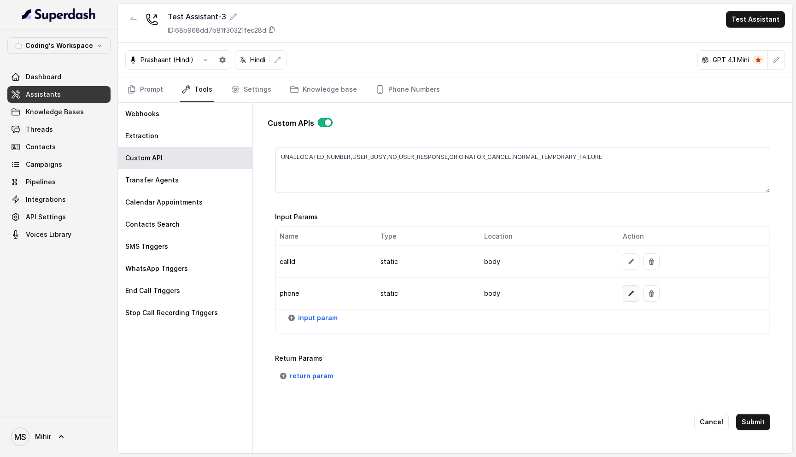
click at [628, 291] on icon "button" at bounding box center [631, 293] width 7 height 7
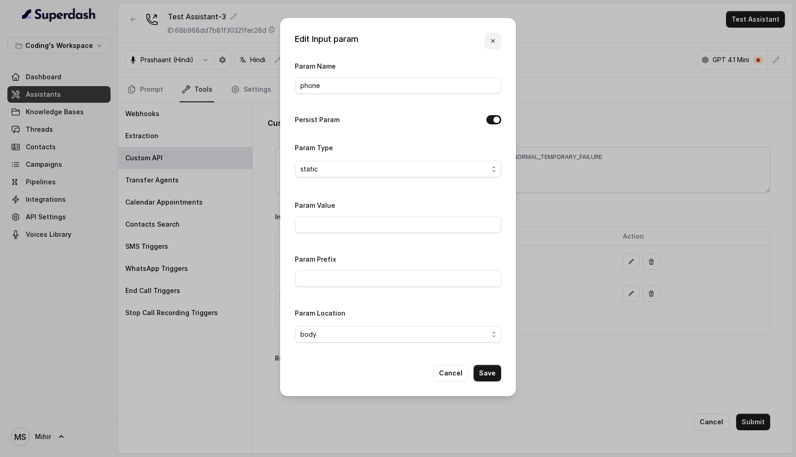
click at [491, 47] on button "button" at bounding box center [493, 41] width 17 height 17
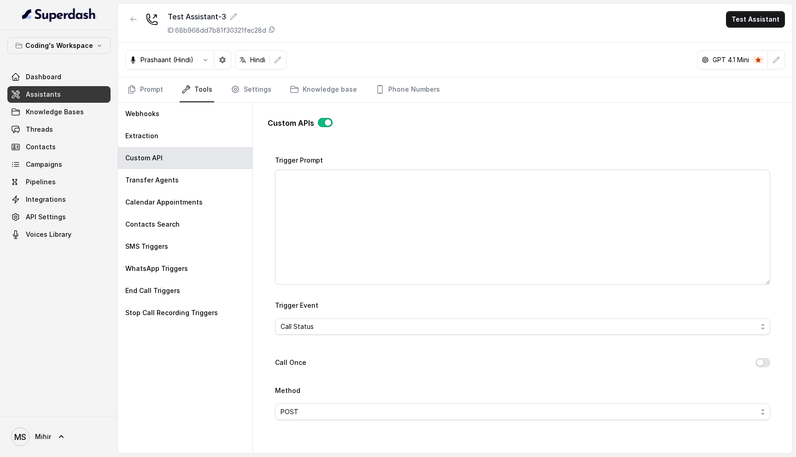
scroll to position [0, 0]
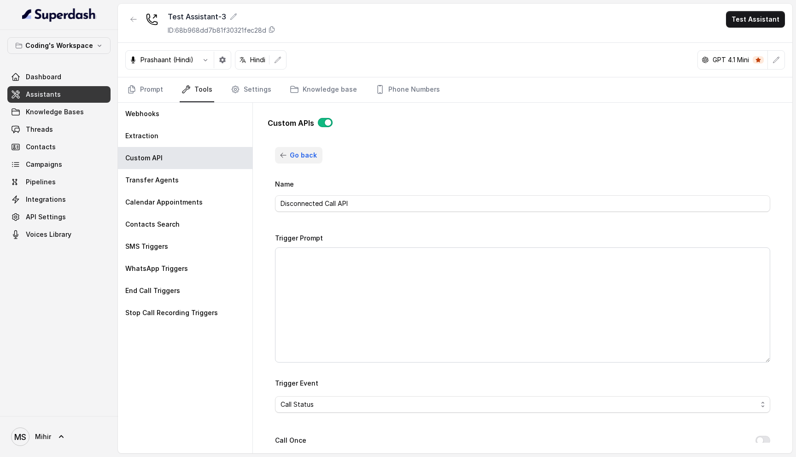
click at [281, 155] on icon "button" at bounding box center [283, 155] width 7 height 7
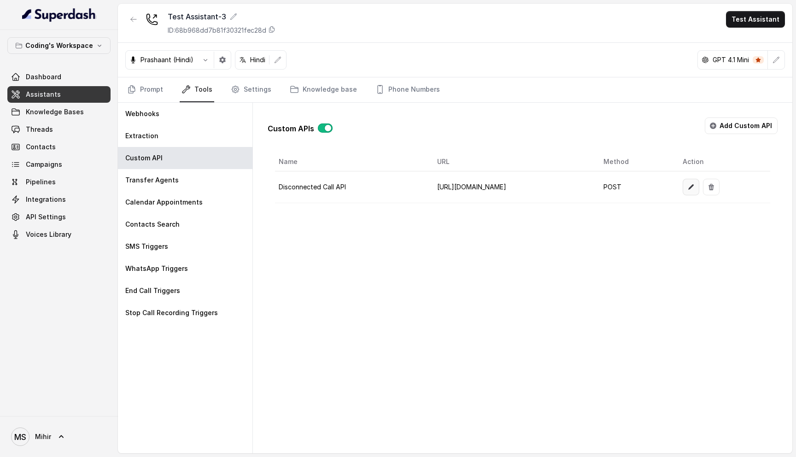
click at [695, 189] on icon "button" at bounding box center [690, 186] width 7 height 7
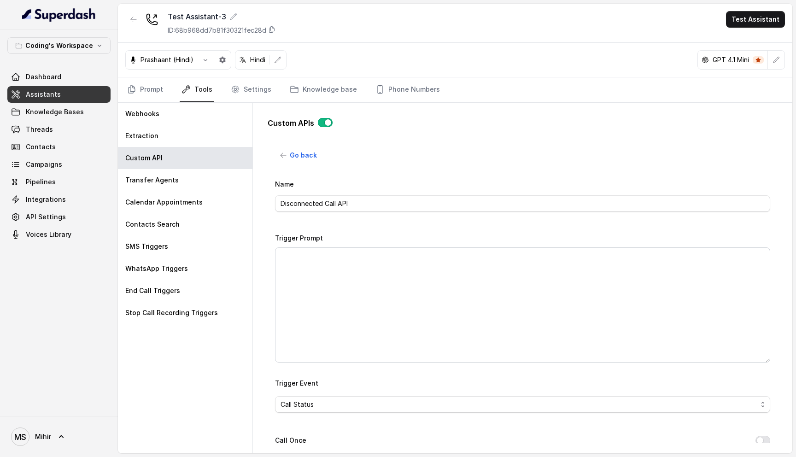
scroll to position [670, 0]
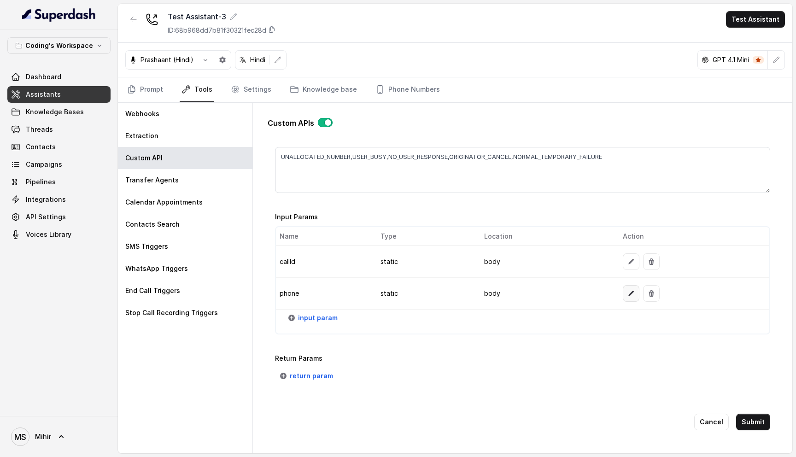
click at [629, 292] on icon "button" at bounding box center [632, 294] width 6 height 6
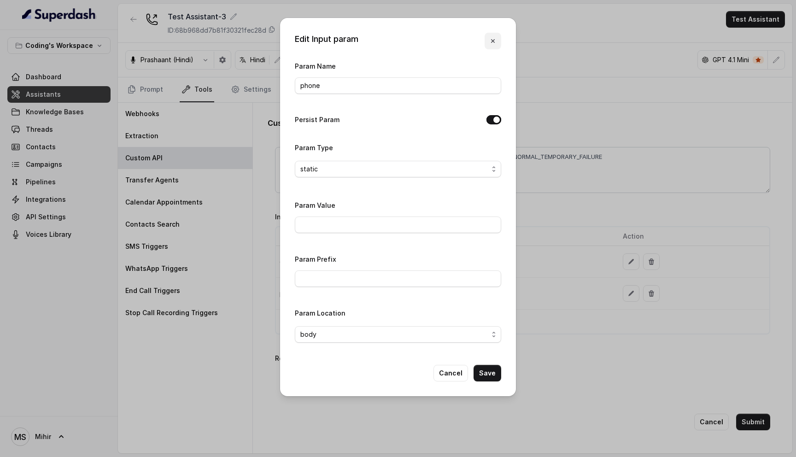
click at [493, 33] on button "button" at bounding box center [493, 41] width 17 height 17
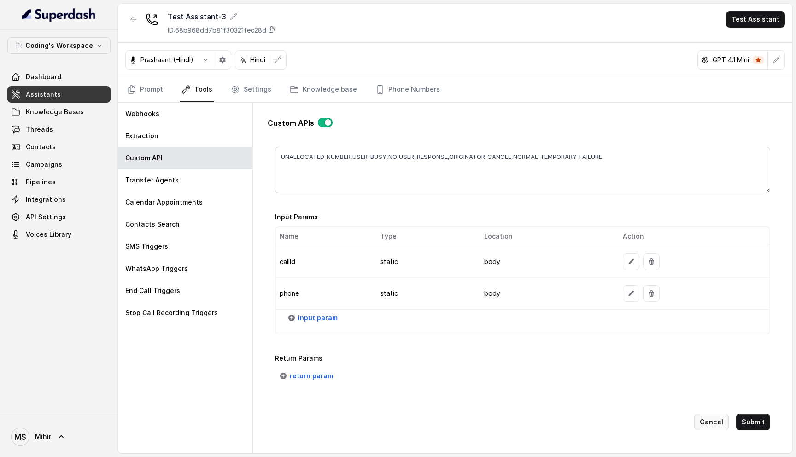
click at [718, 424] on button "Cancel" at bounding box center [711, 422] width 35 height 17
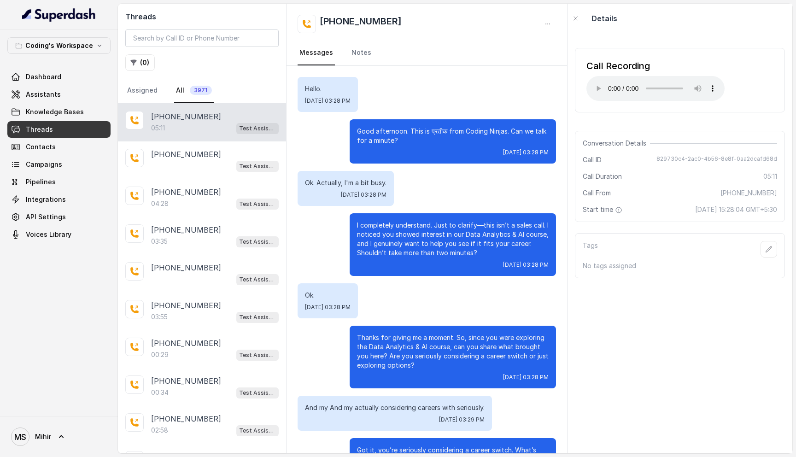
click at [67, 127] on link "Threads" at bounding box center [58, 129] width 103 height 17
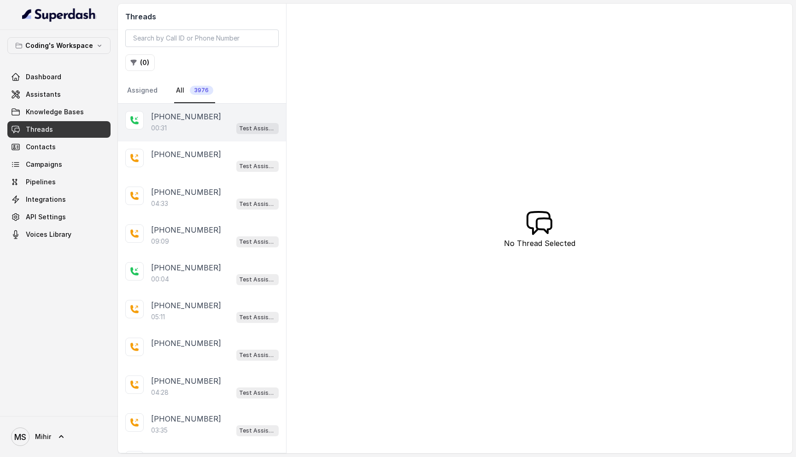
click at [206, 128] on div "00:31 Test Assistant- 2" at bounding box center [215, 128] width 128 height 12
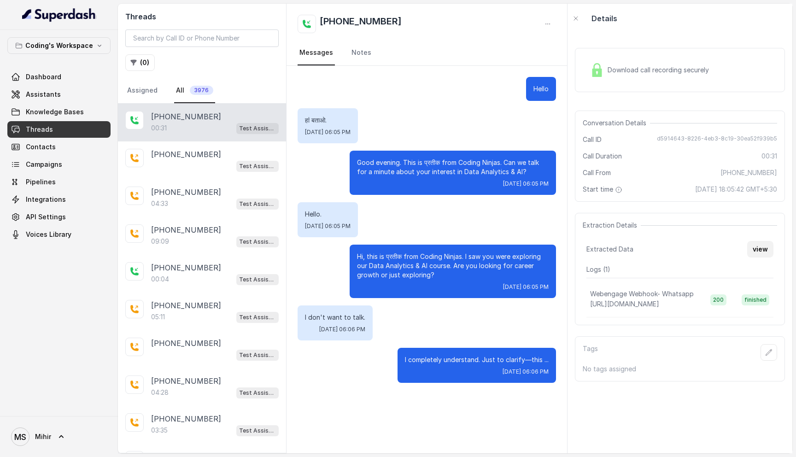
click at [756, 251] on button "view" at bounding box center [760, 249] width 26 height 17
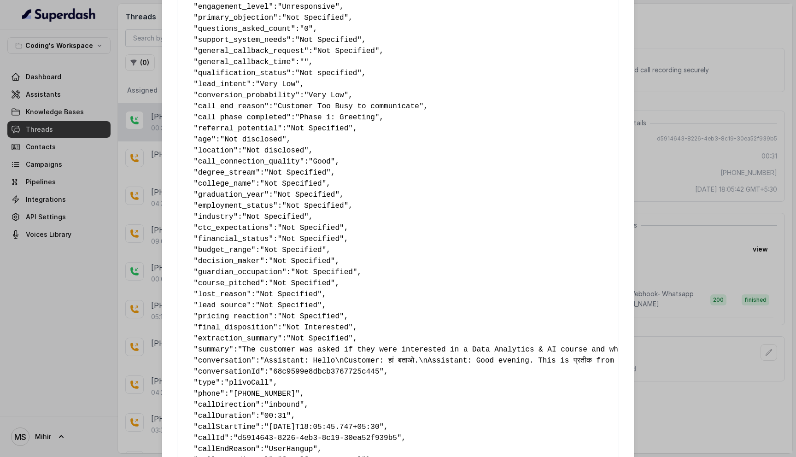
scroll to position [368, 0]
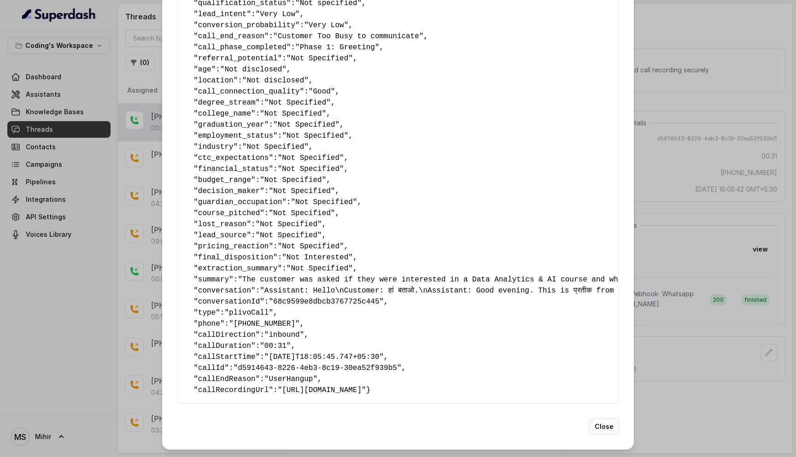
click at [604, 427] on button "Close" at bounding box center [604, 426] width 30 height 17
